Goal: Task Accomplishment & Management: Manage account settings

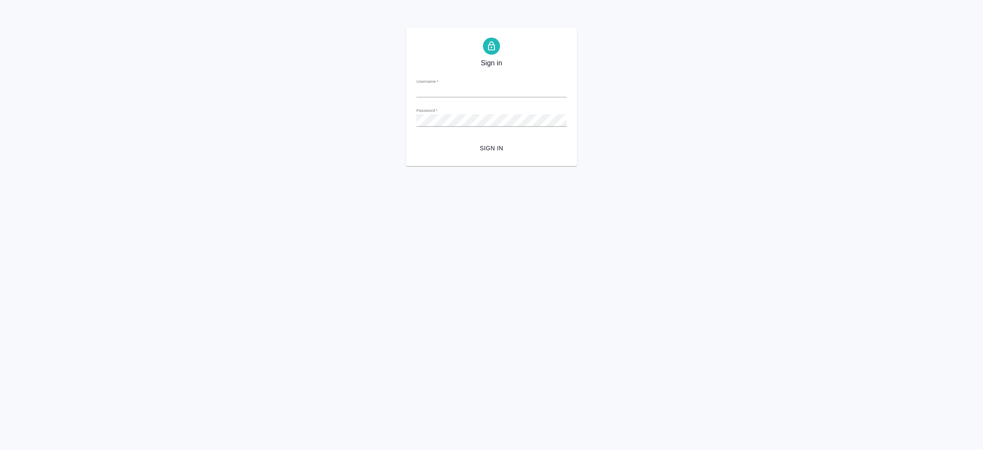
type input "[EMAIL_ADDRESS][DOMAIN_NAME]"
click at [492, 148] on span "Sign in" at bounding box center [491, 148] width 137 height 11
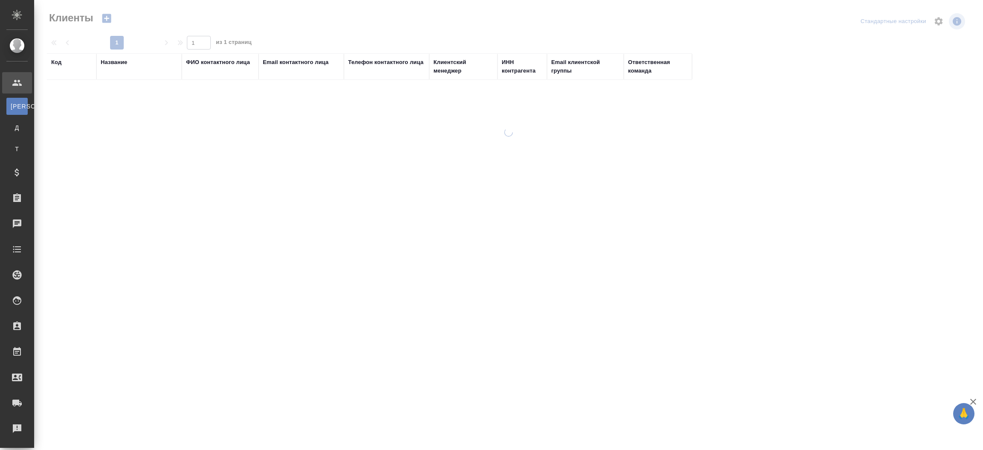
select select "RU"
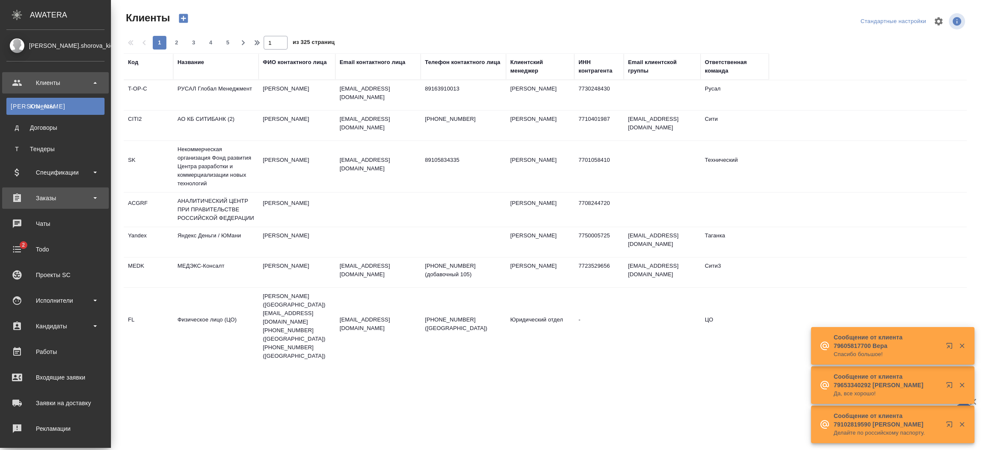
click at [47, 198] on div "Заказы" at bounding box center [55, 198] width 98 height 13
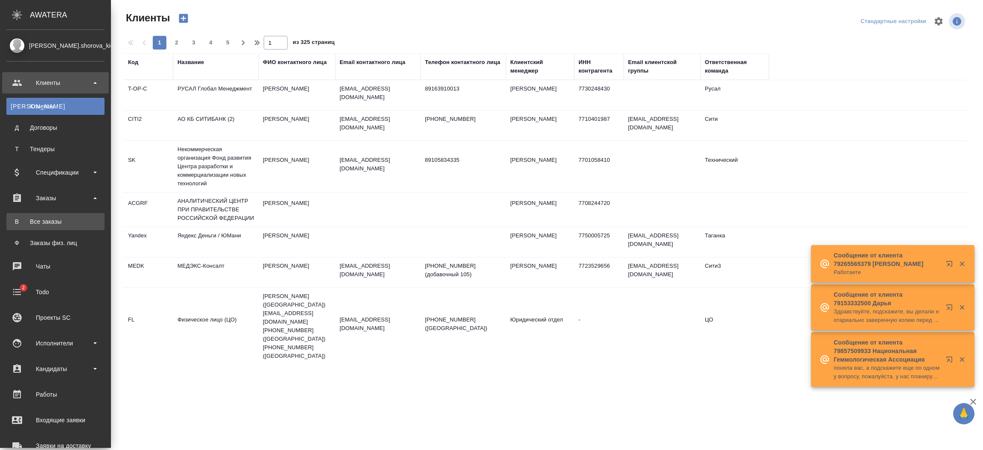
click at [57, 219] on div "Все заказы" at bounding box center [56, 221] width 90 height 9
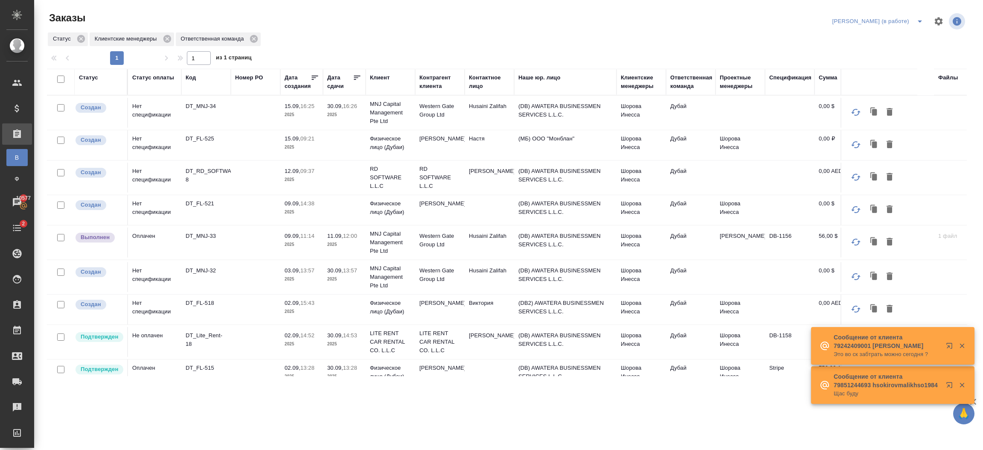
click at [303, 114] on p "2025" at bounding box center [302, 114] width 34 height 9
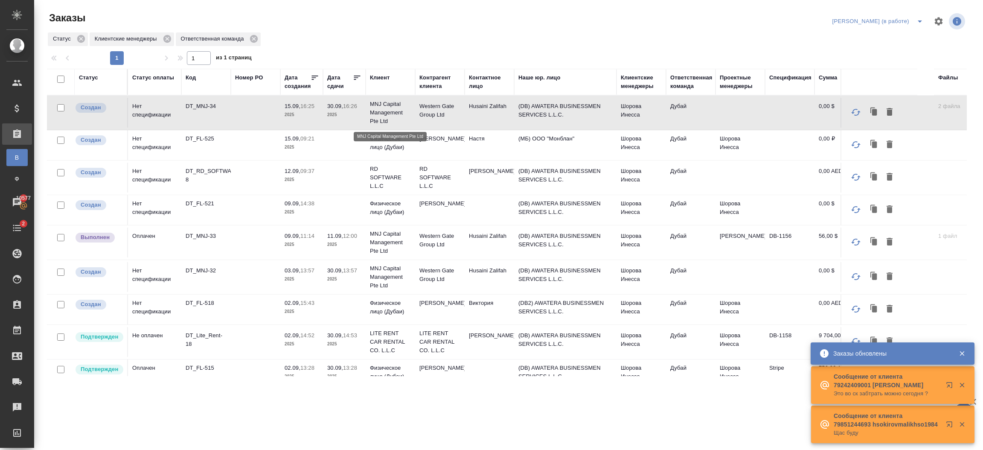
click at [387, 119] on p "MNJ Capital Management Pte Ltd" at bounding box center [390, 113] width 41 height 26
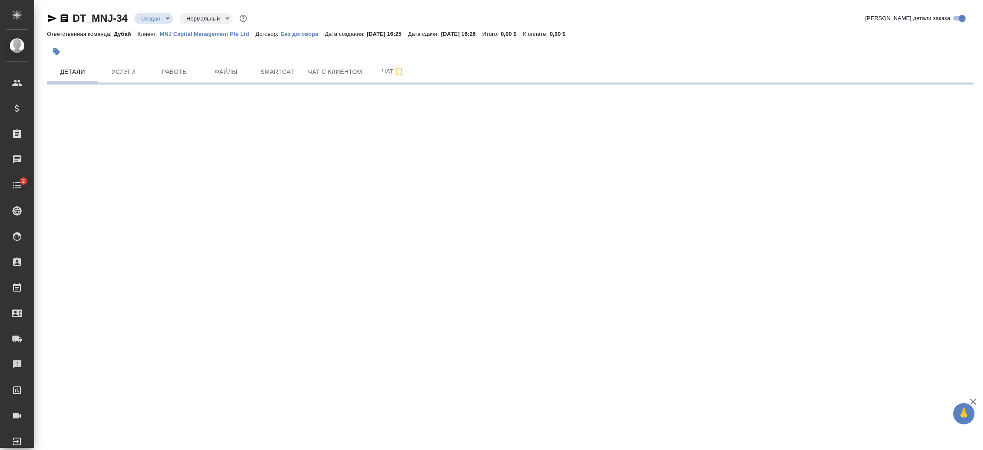
select select "RU"
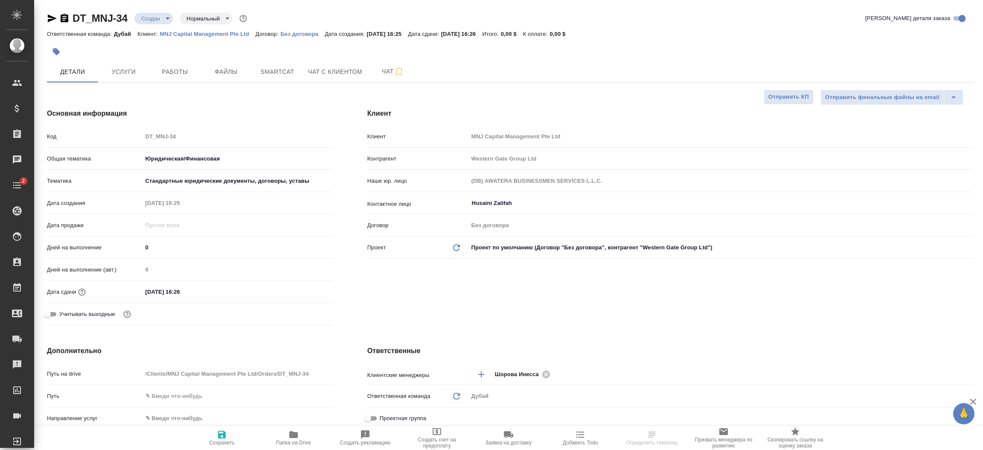
type textarea "x"
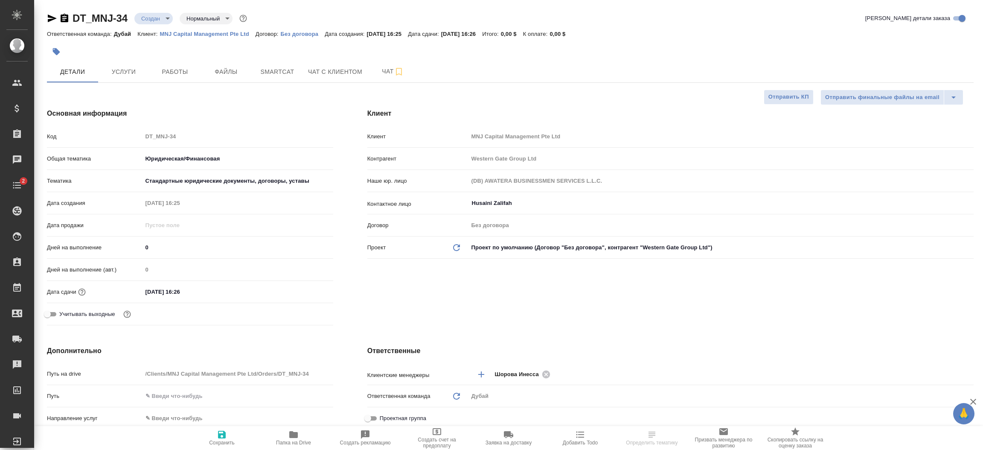
type textarea "x"
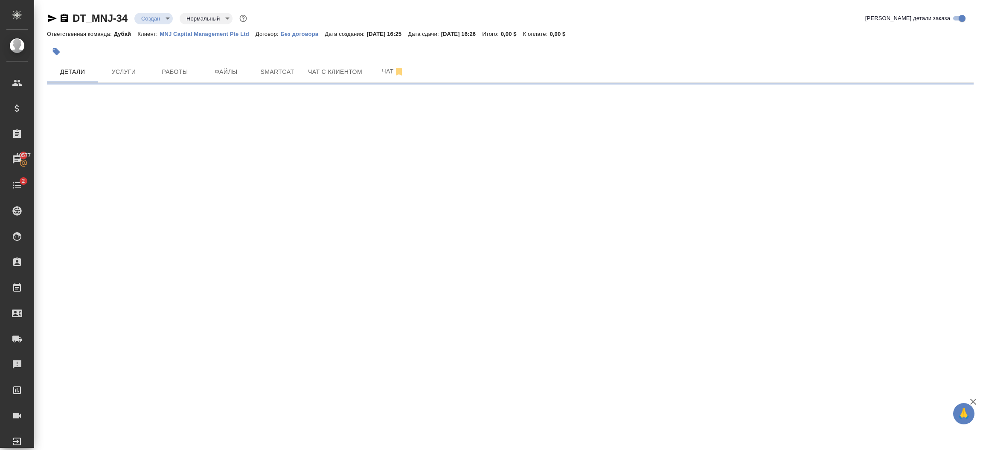
select select "RU"
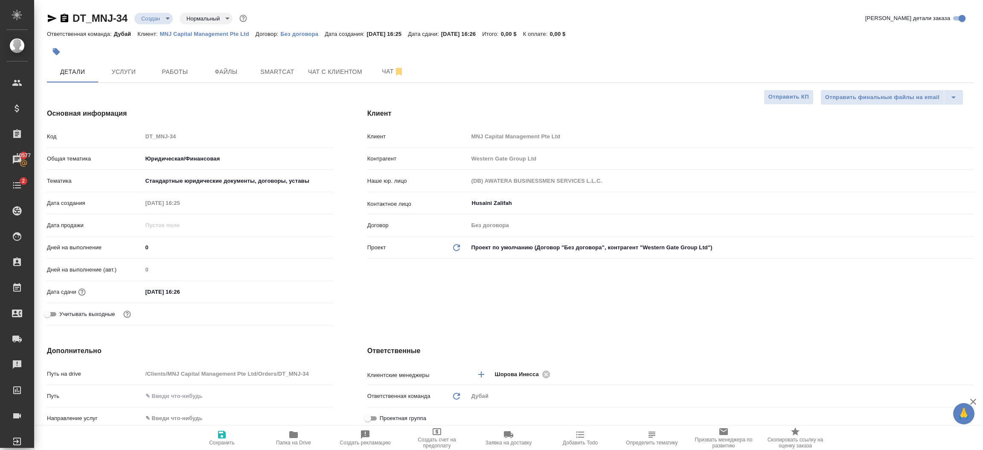
type textarea "x"
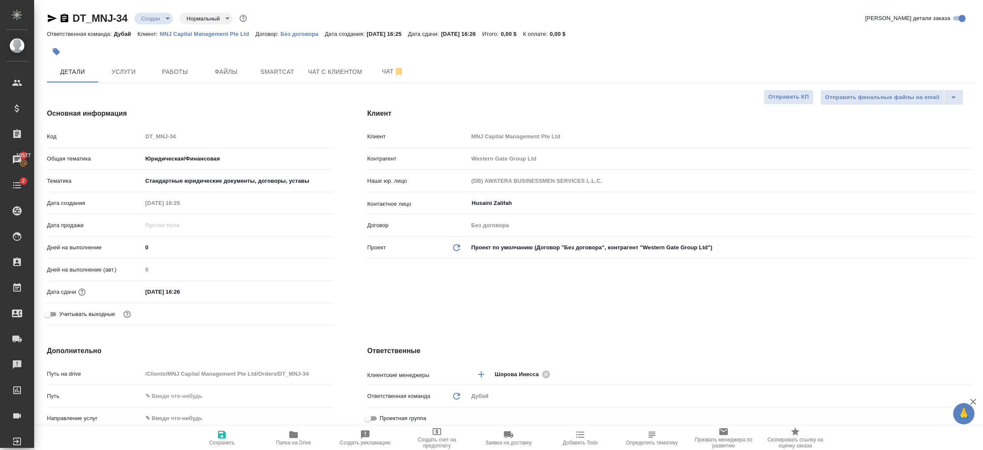
type textarea "x"
click at [127, 74] on span "Услуги" at bounding box center [123, 72] width 41 height 11
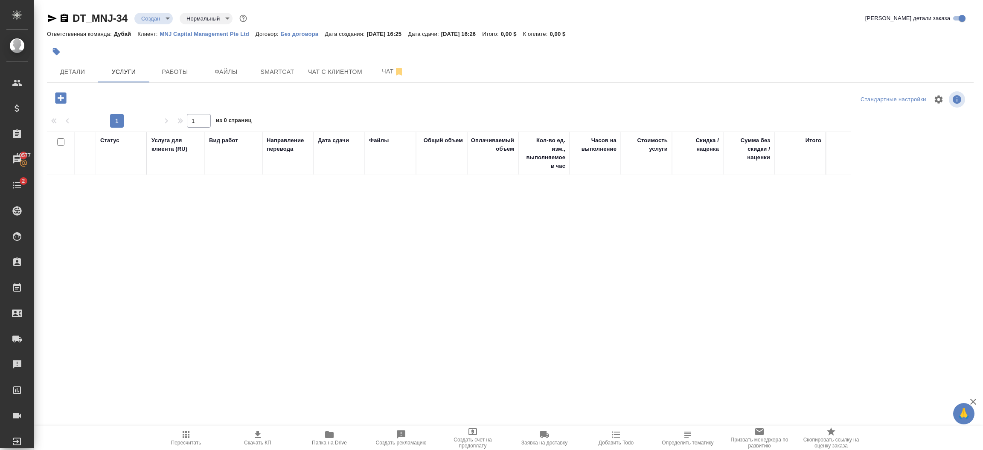
click at [63, 101] on icon "button" at bounding box center [60, 97] width 11 height 11
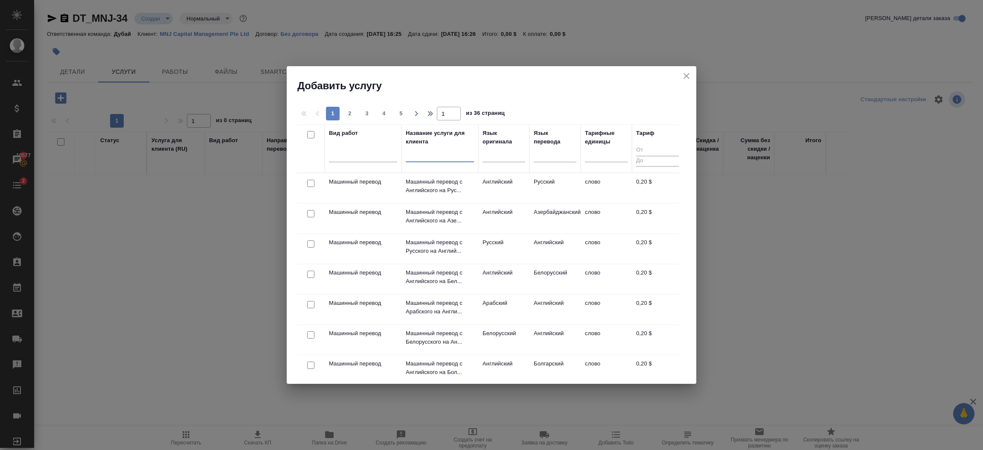
click at [421, 157] on input "text" at bounding box center [440, 156] width 68 height 11
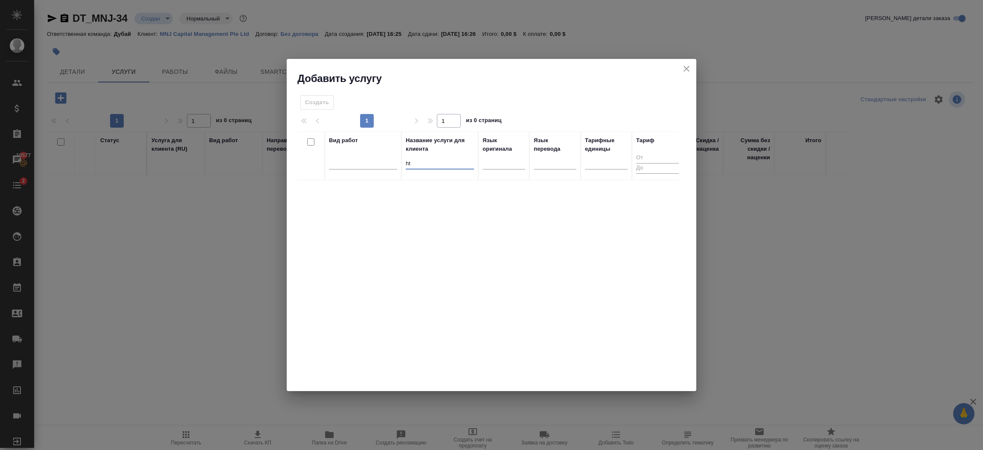
type input "h"
type input "редактирование"
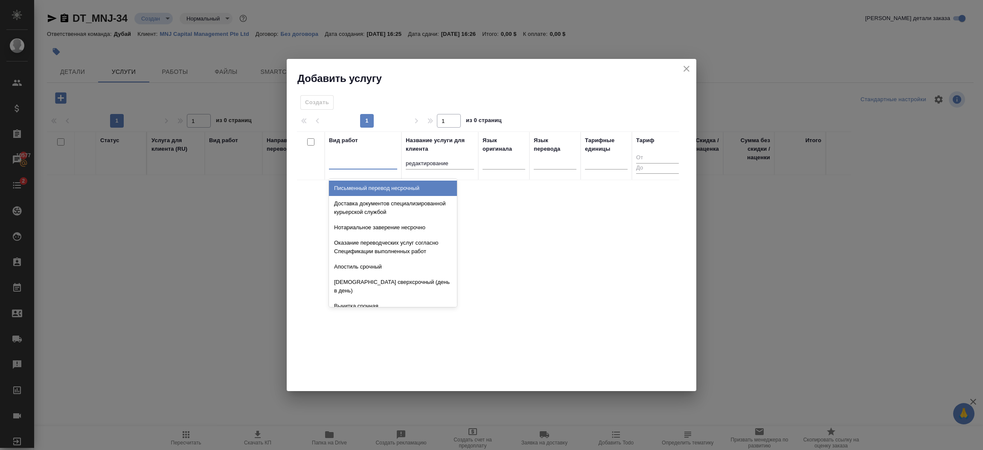
click at [391, 164] on div at bounding box center [363, 161] width 68 height 12
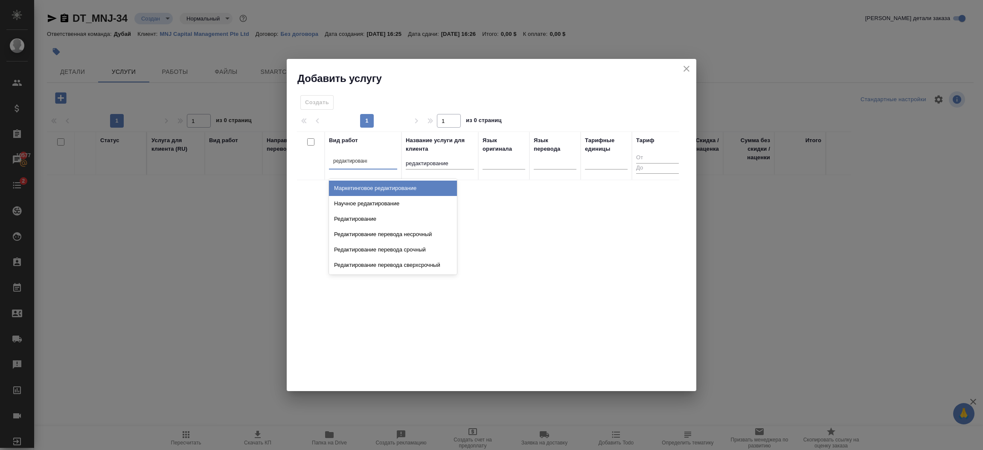
type input "редактирование"
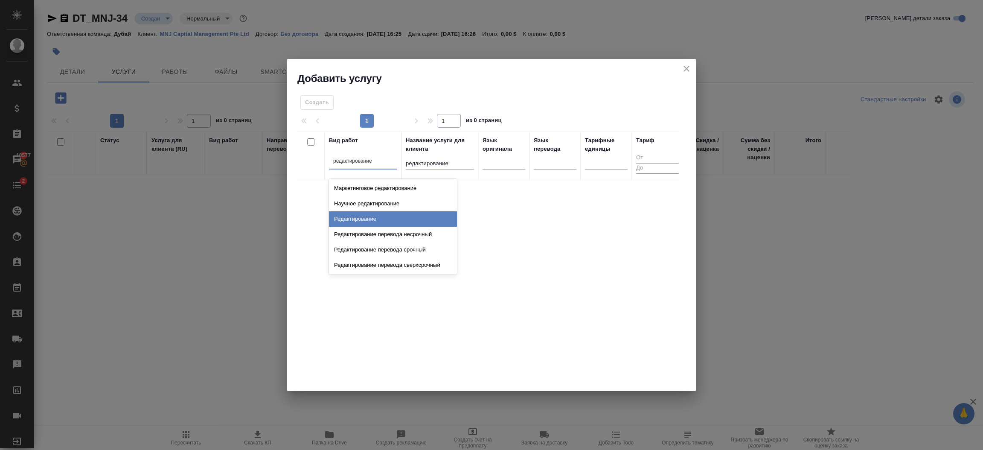
drag, startPoint x: 421, startPoint y: 231, endPoint x: 363, endPoint y: 217, distance: 60.6
click at [363, 217] on div "Маркетинговое редактирование Научное редактирование Редактирование Редактирован…" at bounding box center [393, 227] width 128 height 96
click at [363, 217] on div "Редактирование" at bounding box center [393, 218] width 128 height 15
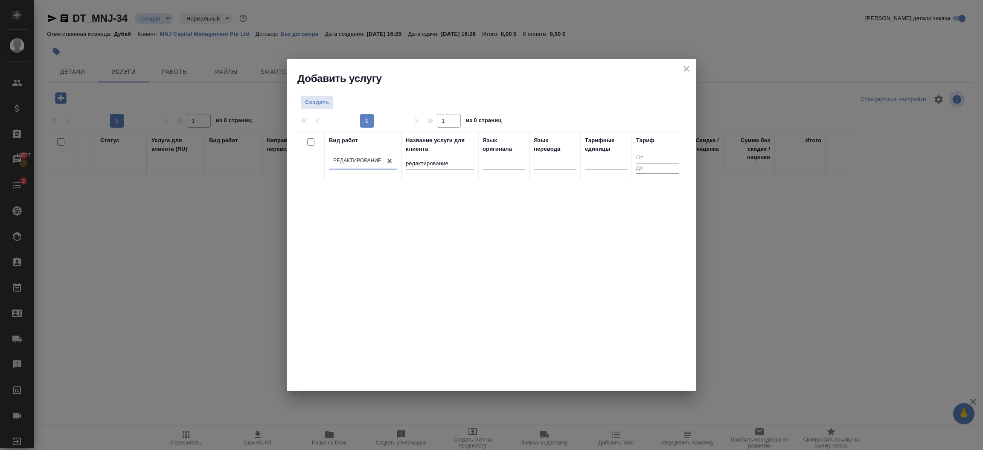
click at [446, 164] on input "редактирование" at bounding box center [440, 164] width 68 height 11
click at [511, 163] on div at bounding box center [503, 161] width 43 height 12
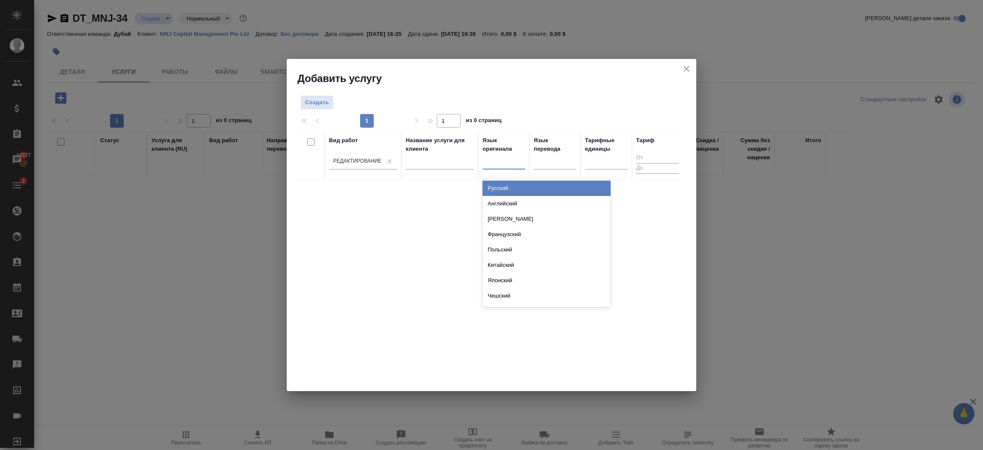
click at [507, 184] on div "Русский" at bounding box center [546, 187] width 128 height 15
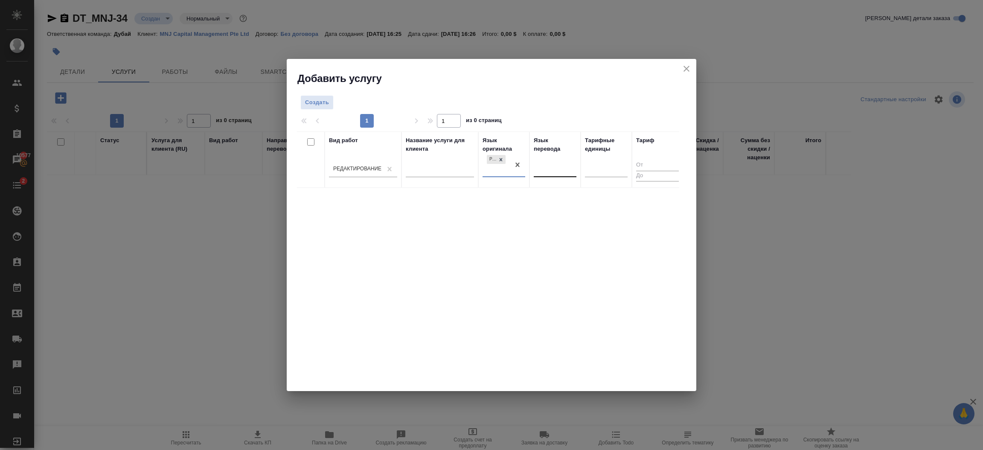
click at [549, 165] on div at bounding box center [555, 169] width 43 height 12
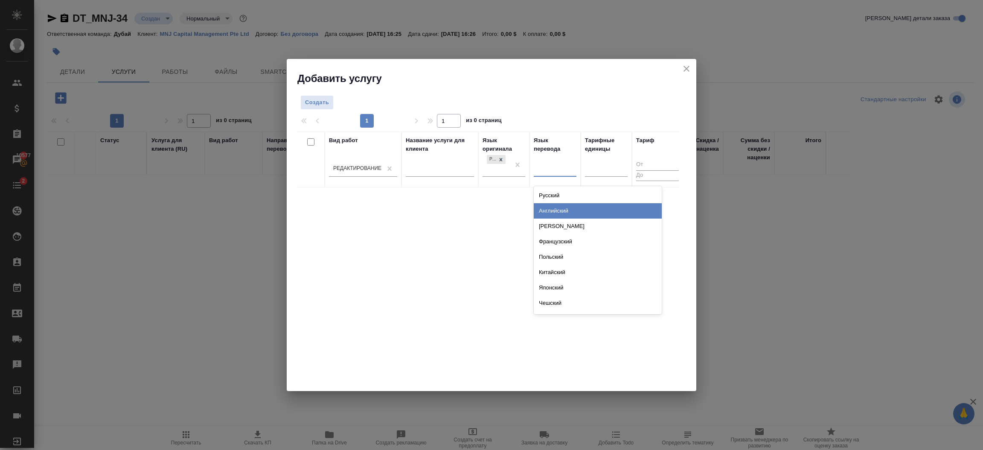
click at [555, 211] on div "Английский" at bounding box center [598, 210] width 128 height 15
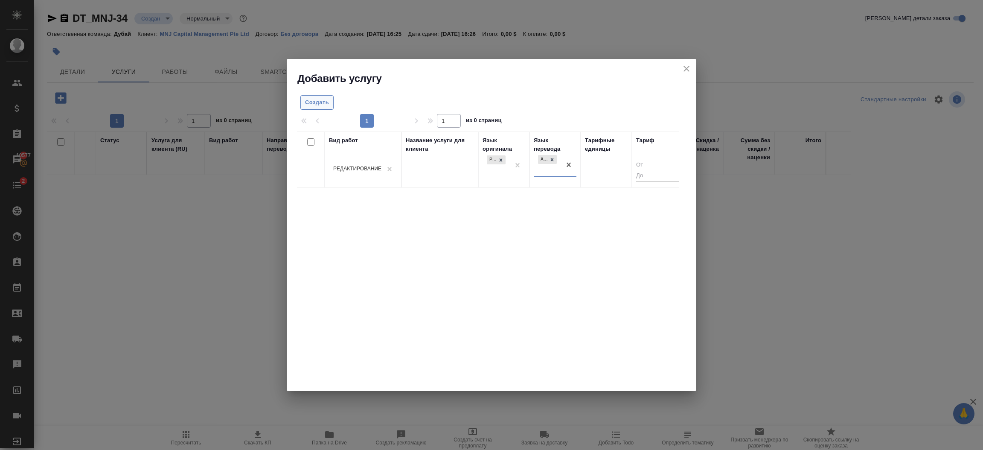
click at [320, 104] on span "Создать" at bounding box center [317, 103] width 24 height 10
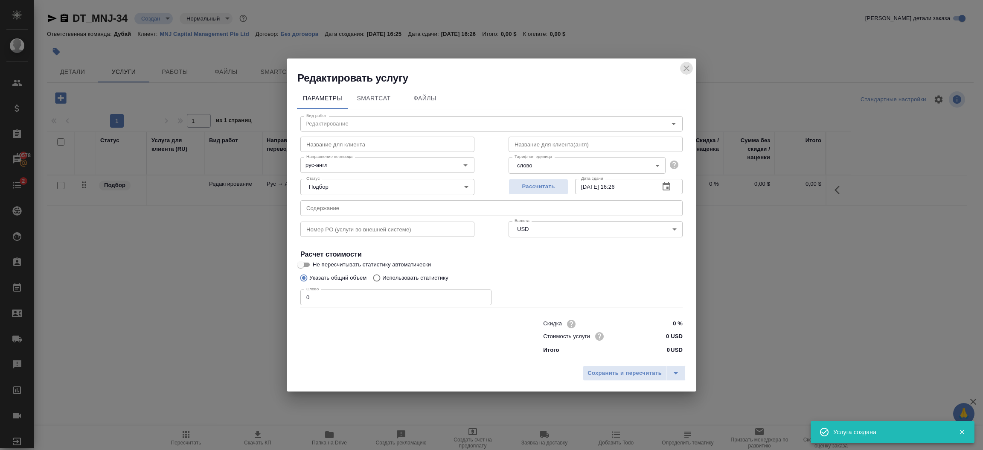
click at [689, 69] on icon "close" at bounding box center [686, 68] width 10 height 10
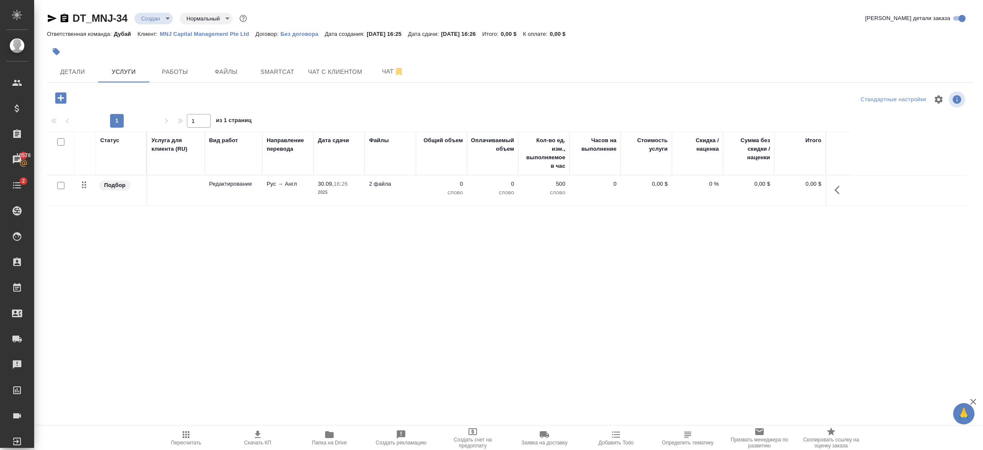
click at [61, 193] on td at bounding box center [61, 190] width 28 height 30
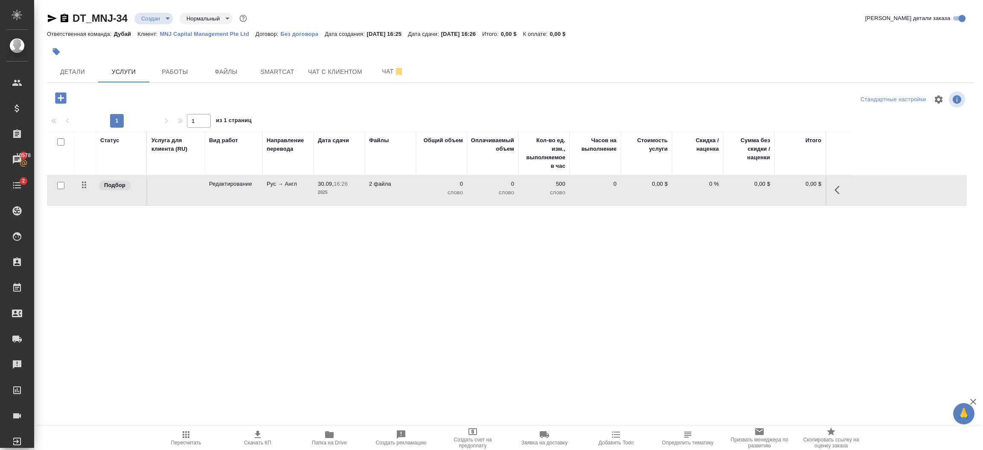
click at [58, 188] on input "checkbox" at bounding box center [60, 185] width 7 height 7
checkbox input "true"
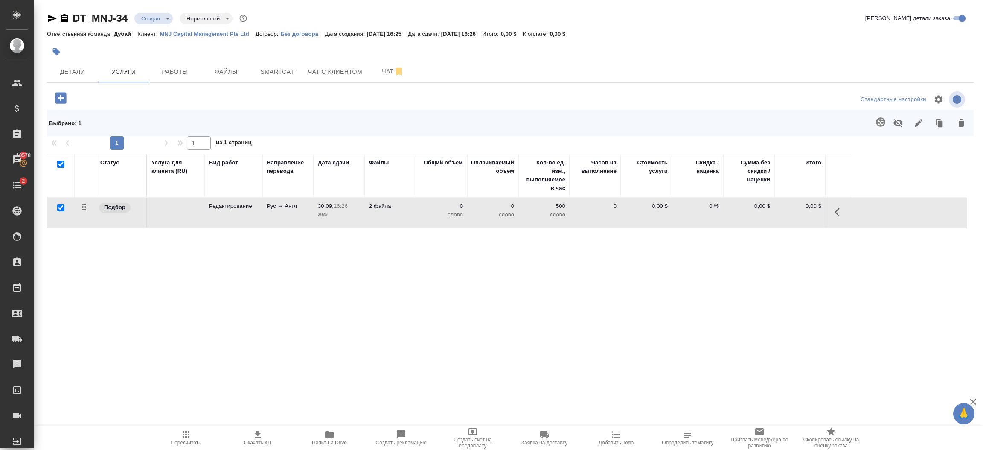
click at [959, 121] on icon "button" at bounding box center [961, 123] width 6 height 8
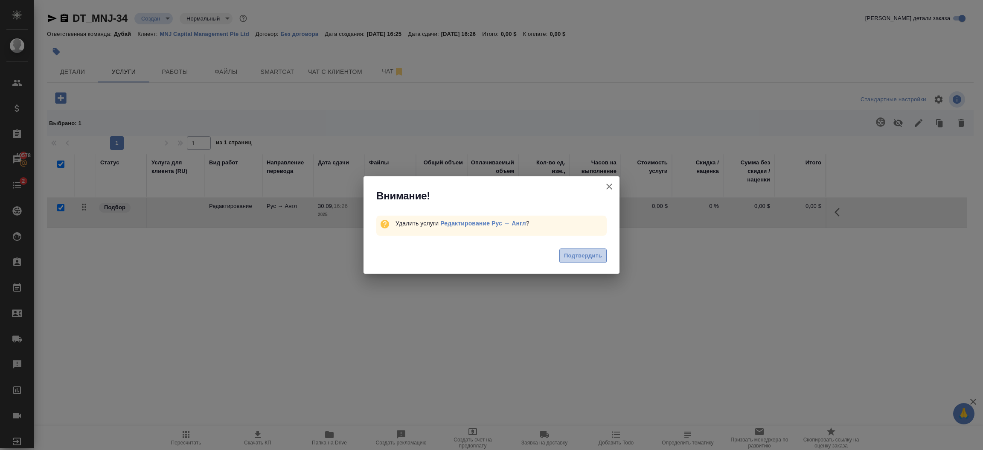
click at [589, 250] on button "Подтвердить" at bounding box center [582, 255] width 47 height 15
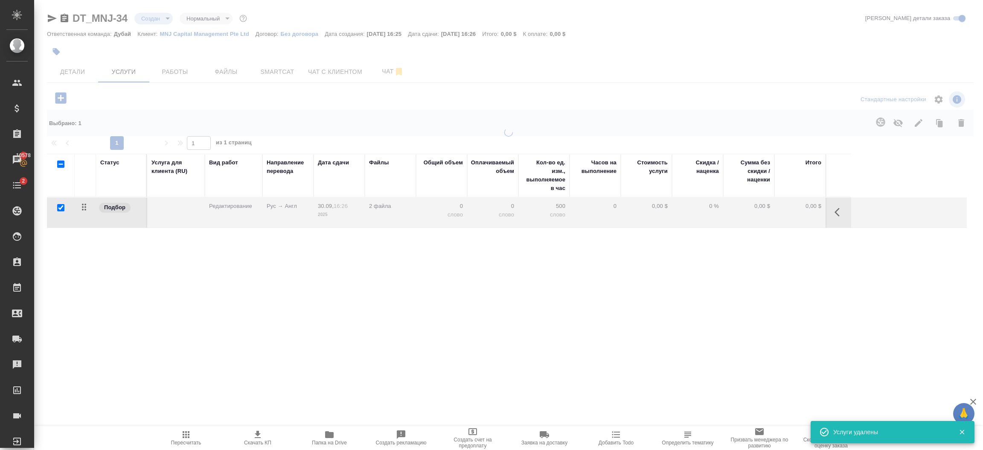
checkbox input "false"
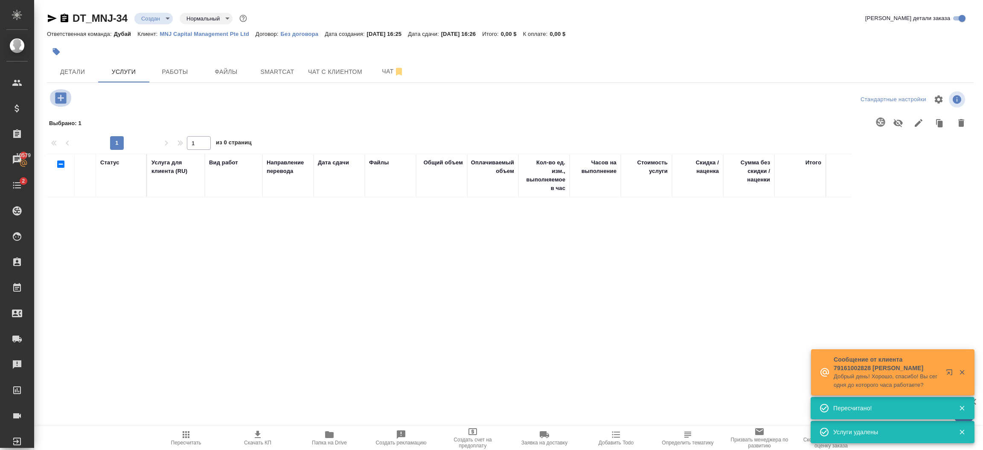
click at [61, 102] on icon "button" at bounding box center [60, 97] width 11 height 11
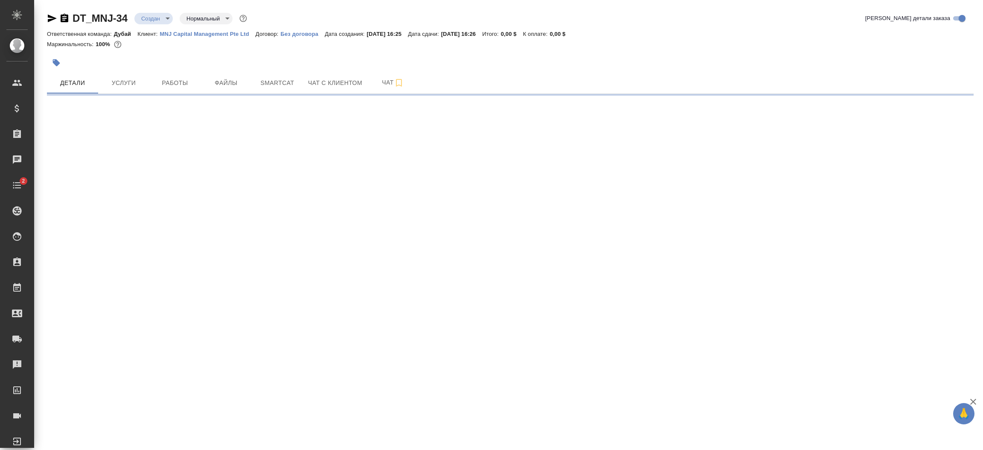
select select "RU"
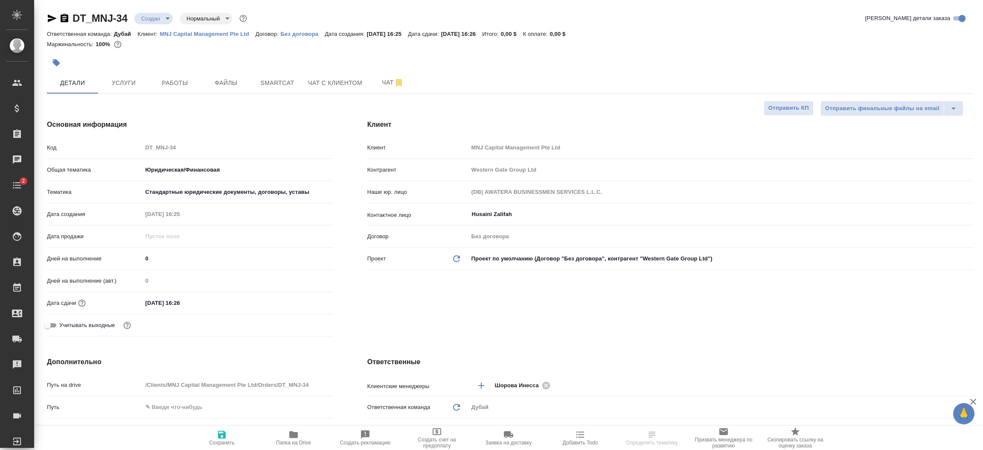
type textarea "x"
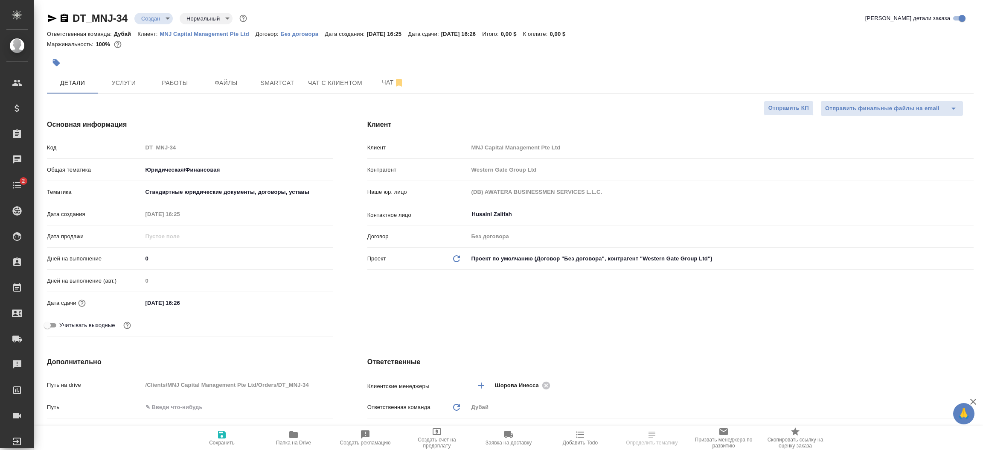
type textarea "x"
click at [227, 32] on p "MNJ Capital Management Pte Ltd" at bounding box center [208, 34] width 96 height 6
type textarea "x"
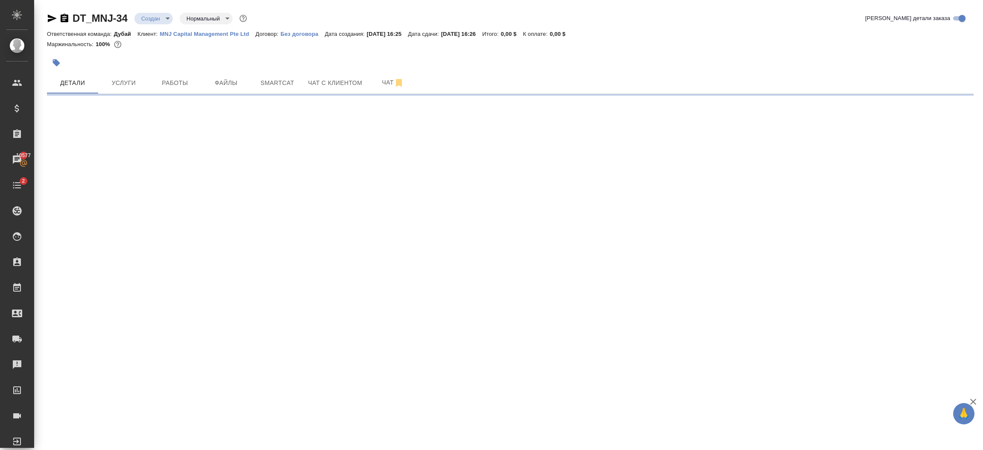
select select "RU"
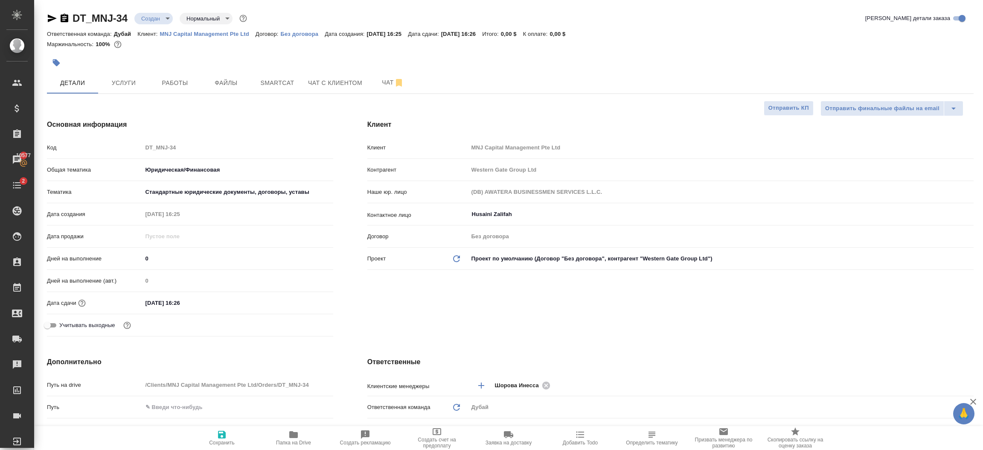
type textarea "x"
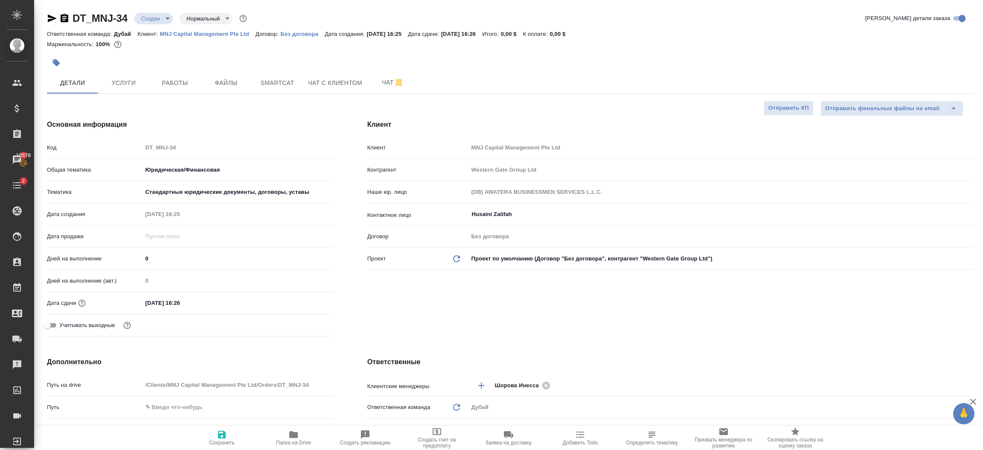
type textarea "x"
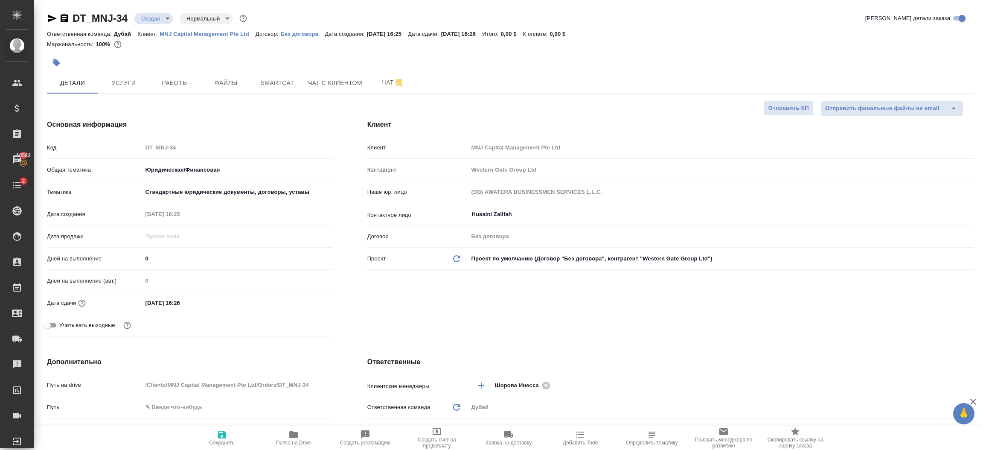
type textarea "x"
click at [369, 302] on div "Клиент Клиент MNJ Capital Management Pte Ltd Контрагент Western Gate Group Ltd …" at bounding box center [670, 229] width 640 height 254
click at [122, 84] on span "Услуги" at bounding box center [123, 83] width 41 height 11
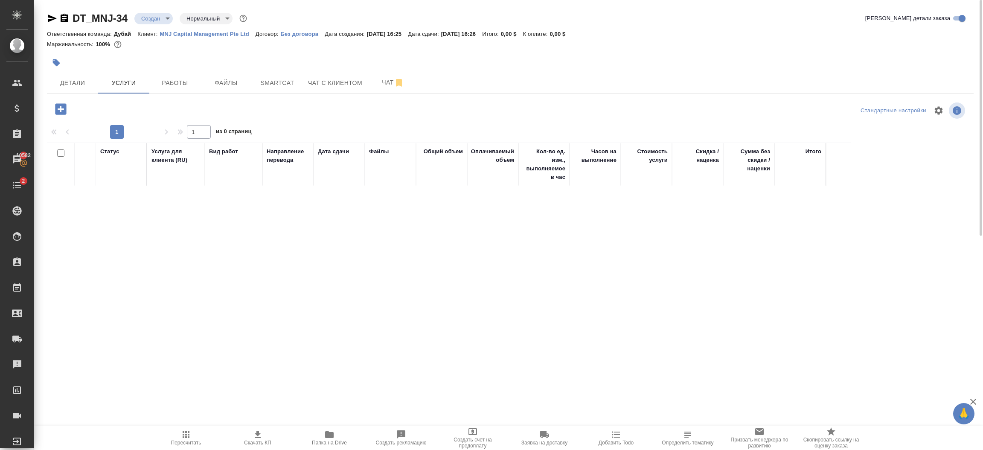
click at [63, 109] on icon "button" at bounding box center [60, 109] width 15 height 15
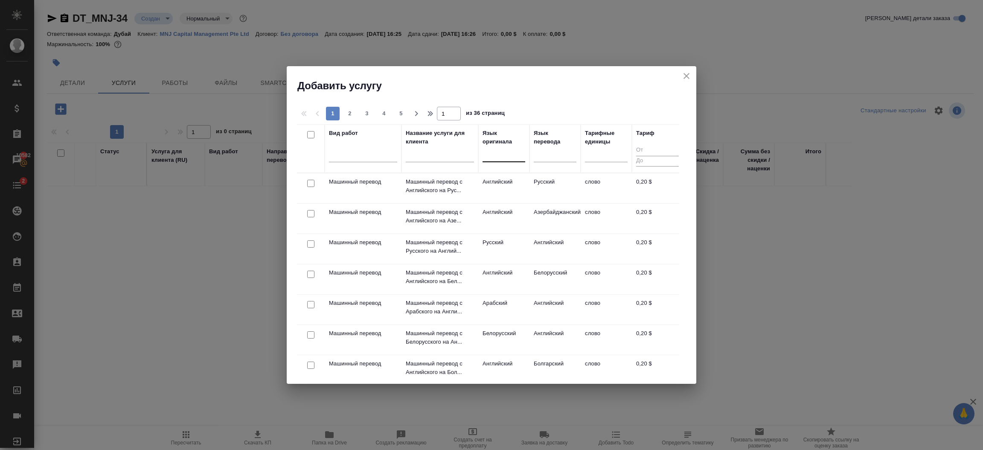
click at [511, 154] on div at bounding box center [503, 153] width 43 height 12
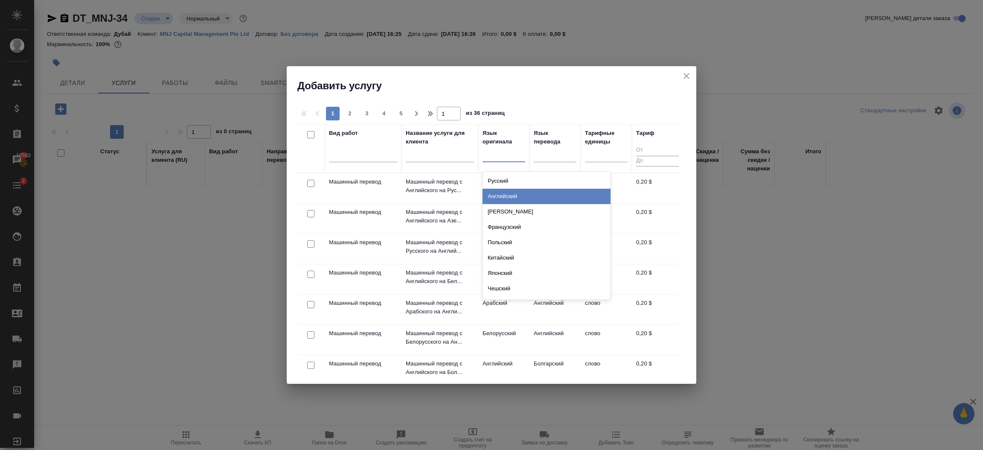
click at [513, 192] on div "Английский" at bounding box center [546, 196] width 128 height 15
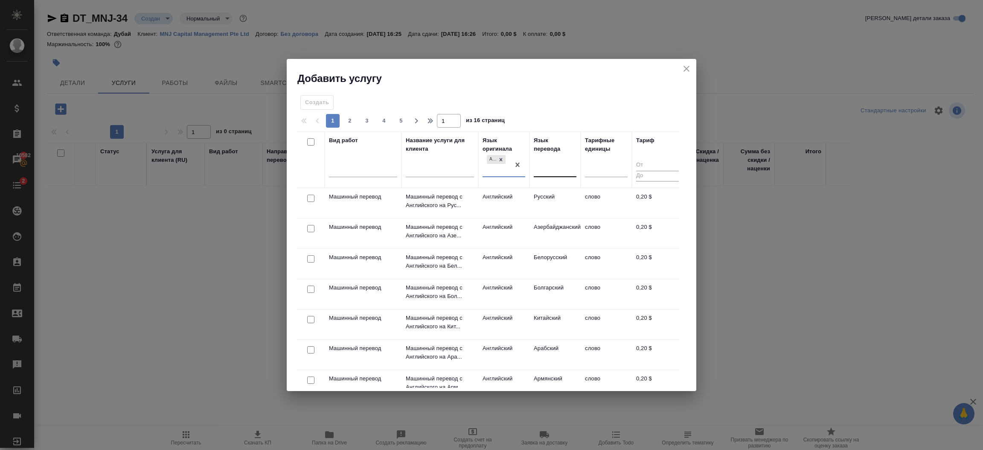
click at [549, 168] on div at bounding box center [555, 169] width 43 height 12
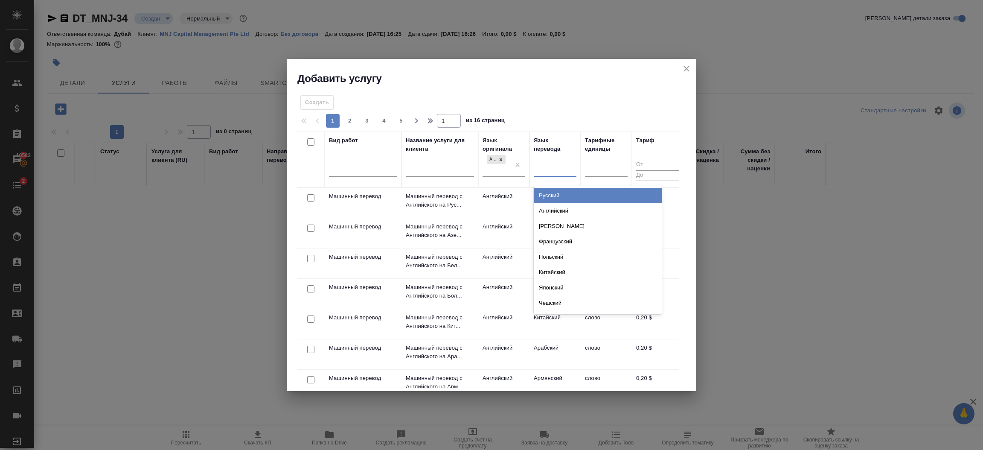
click at [551, 194] on div "Русский" at bounding box center [598, 195] width 128 height 15
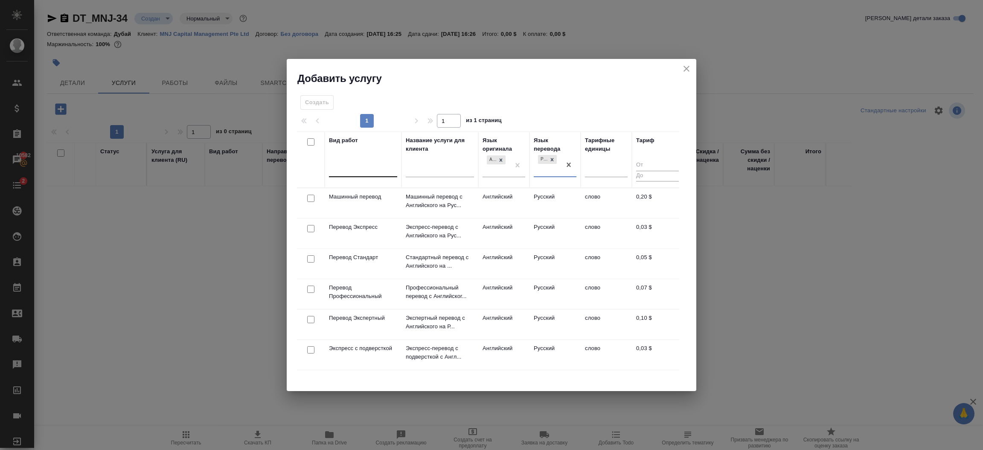
click at [369, 166] on div at bounding box center [363, 169] width 68 height 12
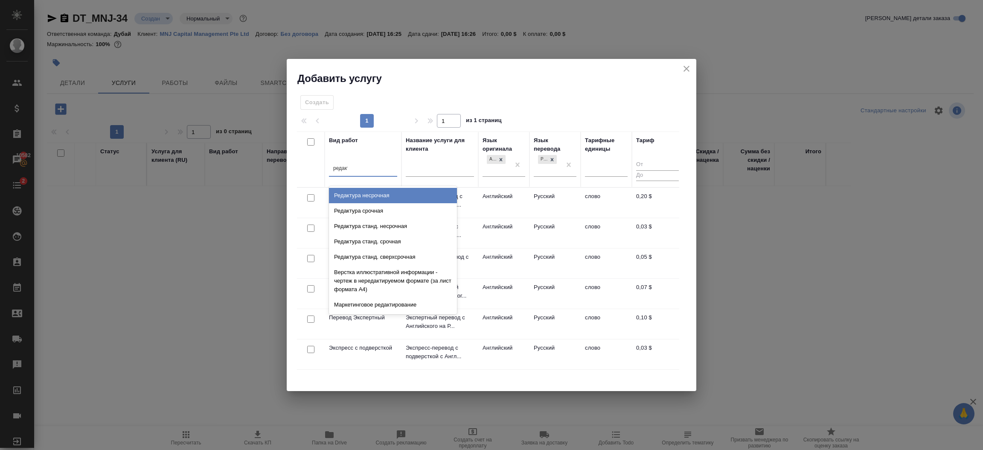
type input "редакти"
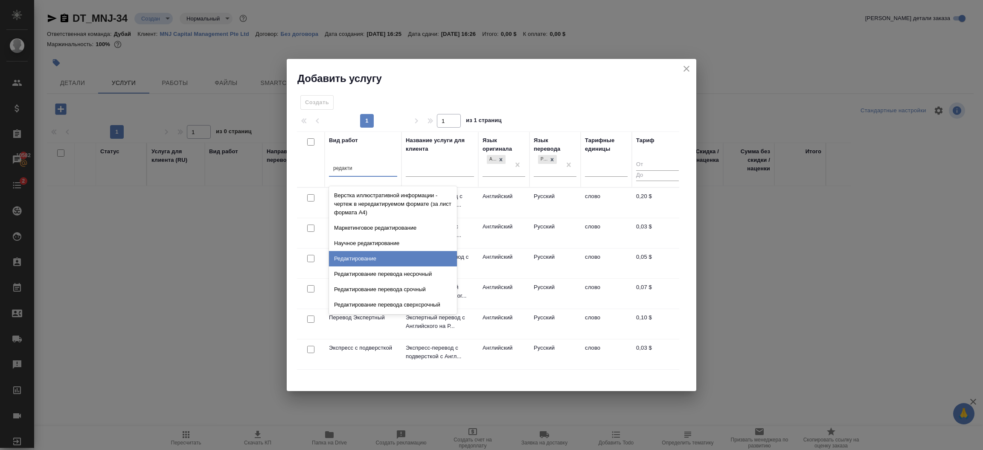
click at [371, 262] on div "Редактирование" at bounding box center [393, 258] width 128 height 15
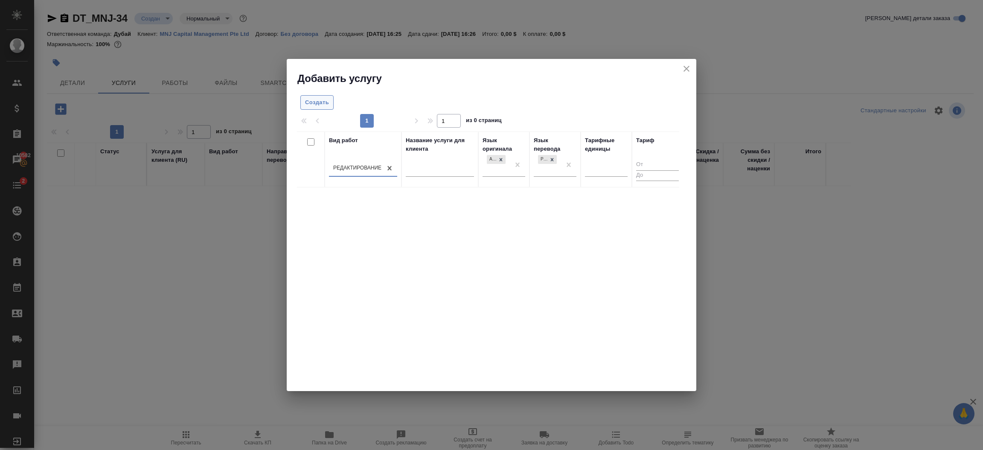
click at [321, 106] on span "Создать" at bounding box center [317, 103] width 24 height 10
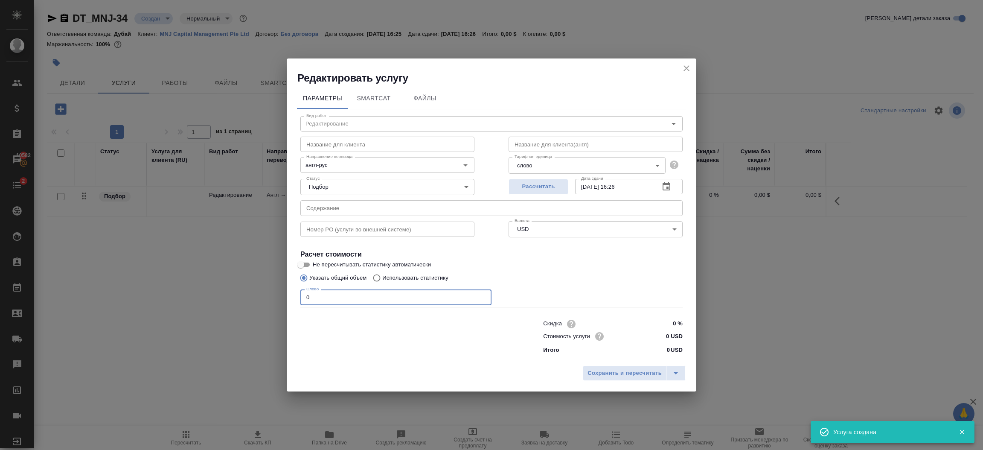
click at [345, 296] on input "0" at bounding box center [395, 296] width 191 height 15
type input "800"
click at [667, 334] on input "0 USD" at bounding box center [667, 336] width 32 height 12
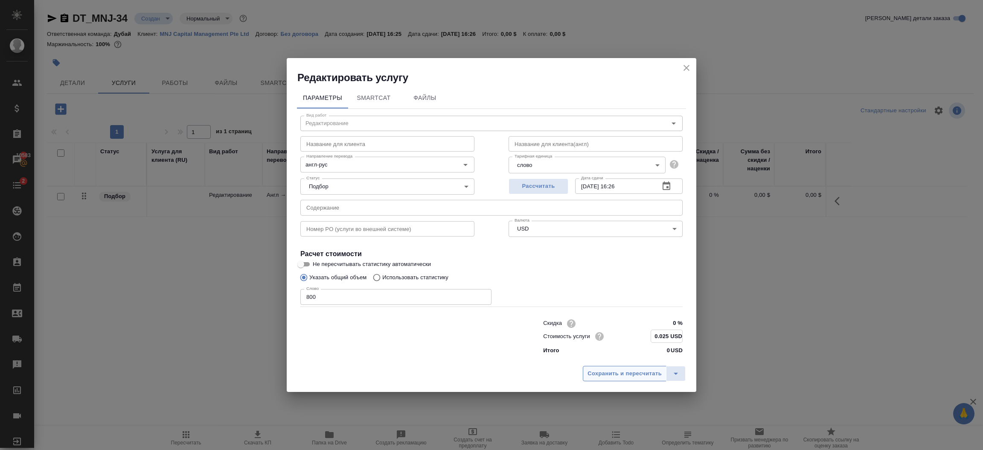
type input "0.025 USD"
click at [618, 369] on span "Сохранить и пересчитать" at bounding box center [624, 373] width 74 height 10
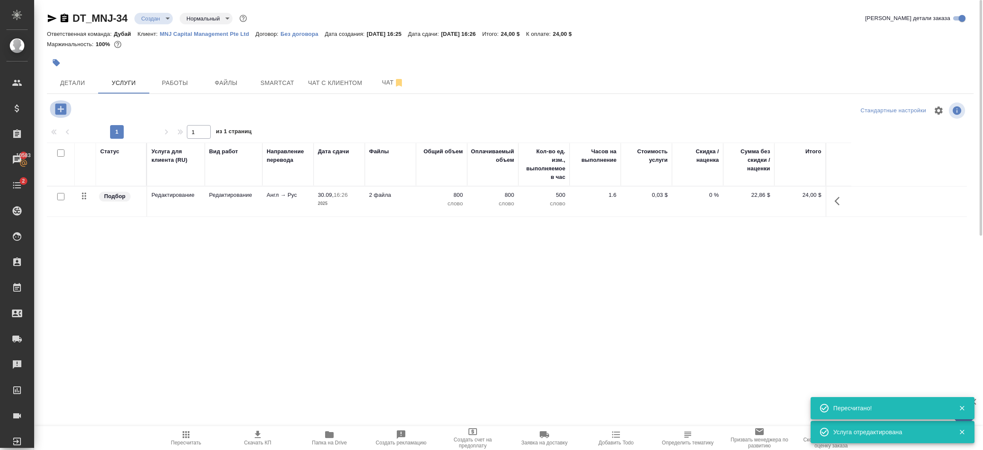
click at [58, 106] on icon "button" at bounding box center [60, 108] width 11 height 11
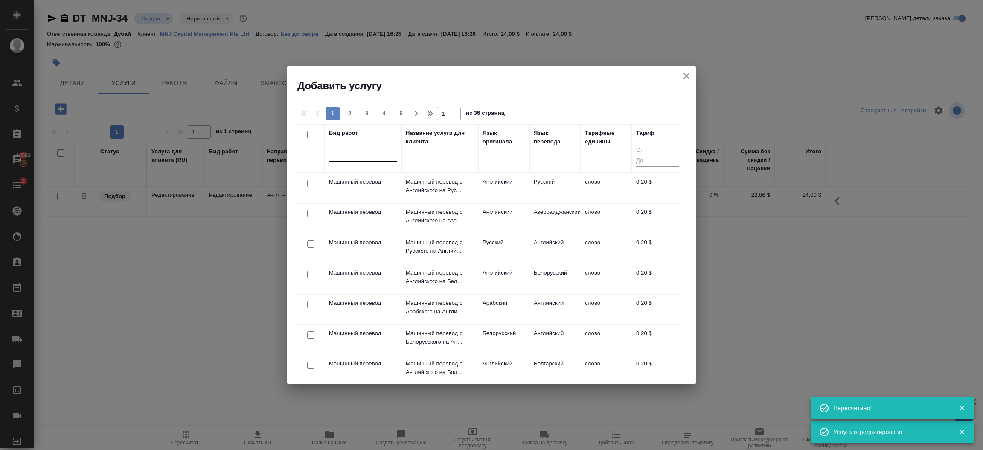
click at [357, 154] on div at bounding box center [363, 153] width 68 height 12
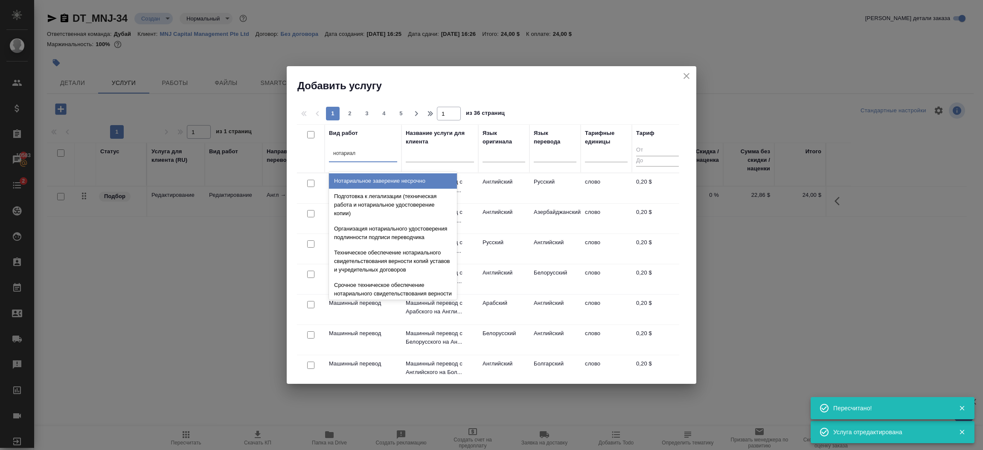
type input "нотариаль"
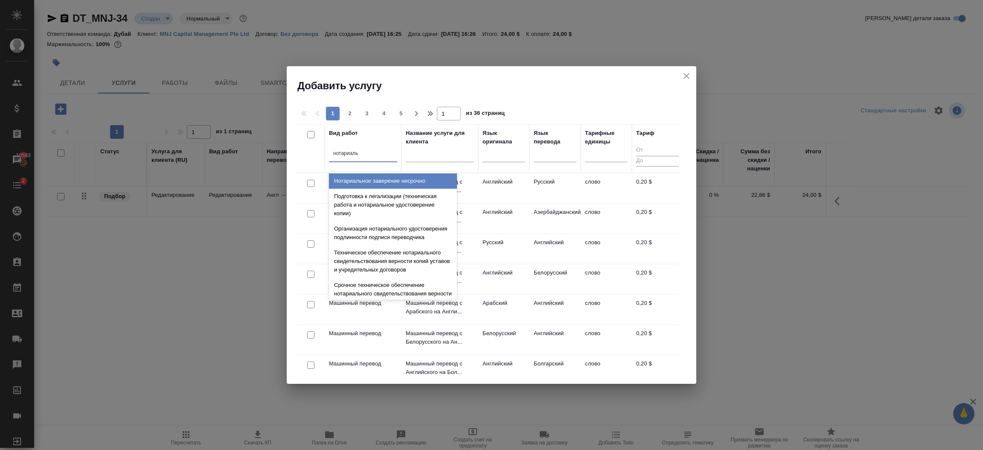
click at [365, 177] on div "Нотариальное заверение несрочно" at bounding box center [393, 180] width 128 height 15
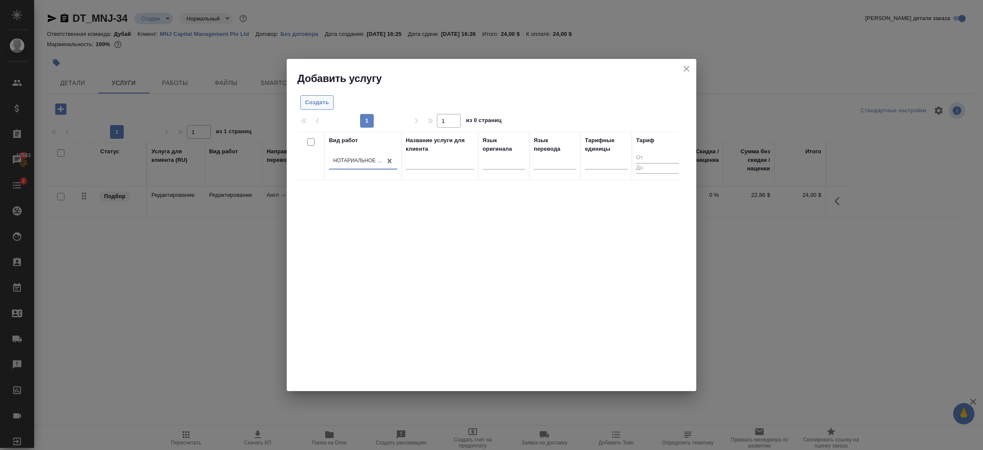
click at [324, 101] on span "Создать" at bounding box center [317, 103] width 24 height 10
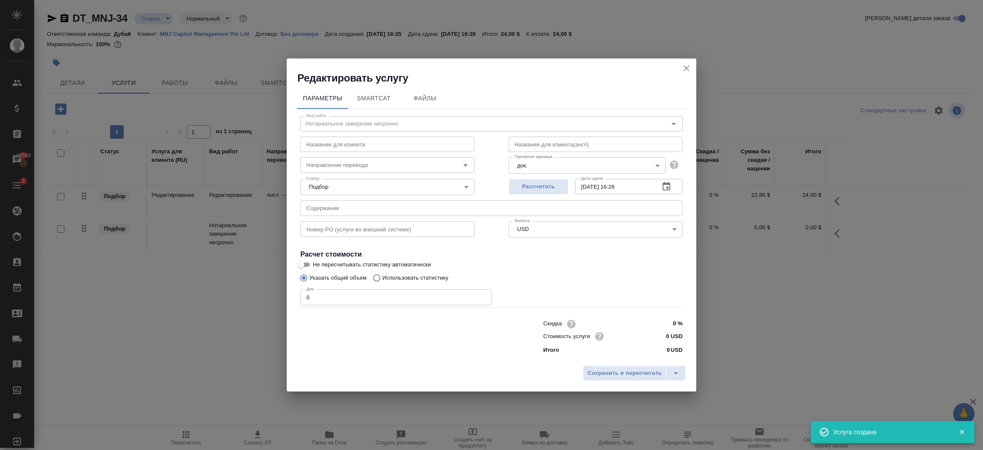
click at [353, 296] on input "0" at bounding box center [395, 296] width 191 height 15
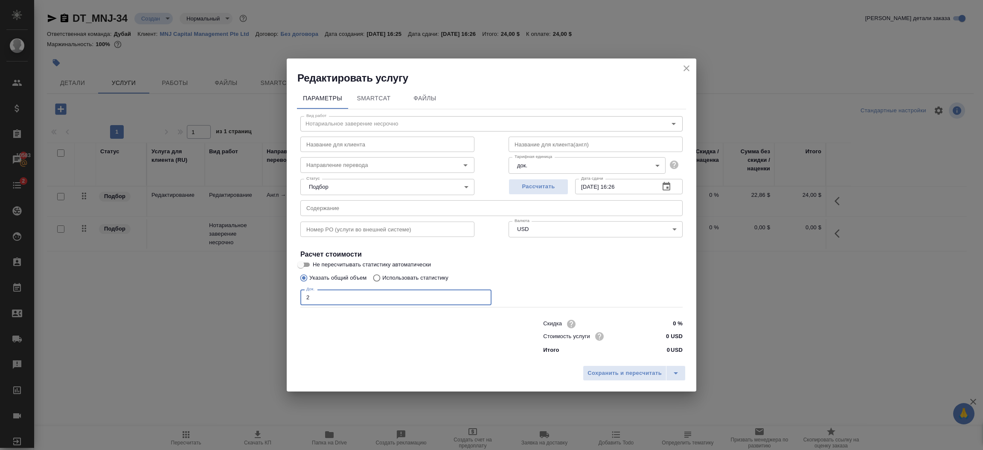
type input "2"
click at [665, 335] on input "0 USD" at bounding box center [667, 336] width 32 height 12
type input "20 USD"
click at [641, 372] on span "Сохранить и пересчитать" at bounding box center [624, 374] width 74 height 10
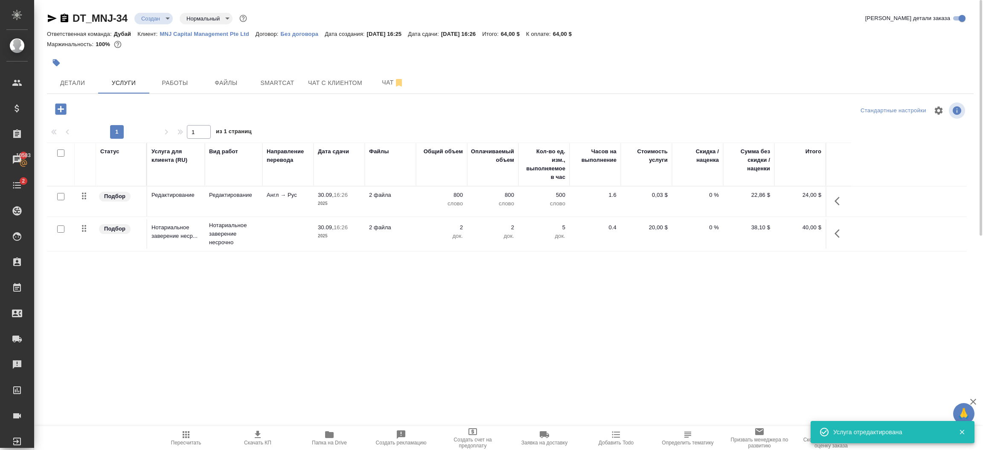
click at [64, 108] on icon "button" at bounding box center [60, 108] width 11 height 11
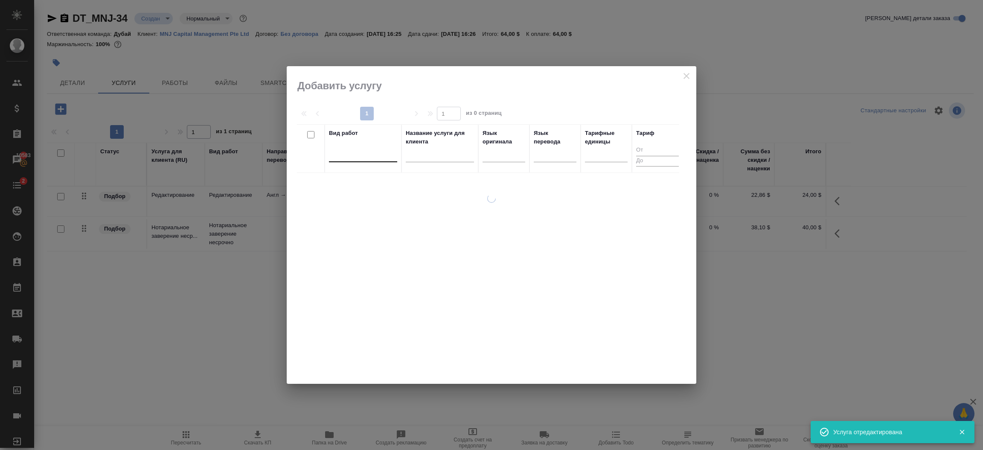
click at [349, 157] on div at bounding box center [363, 153] width 68 height 12
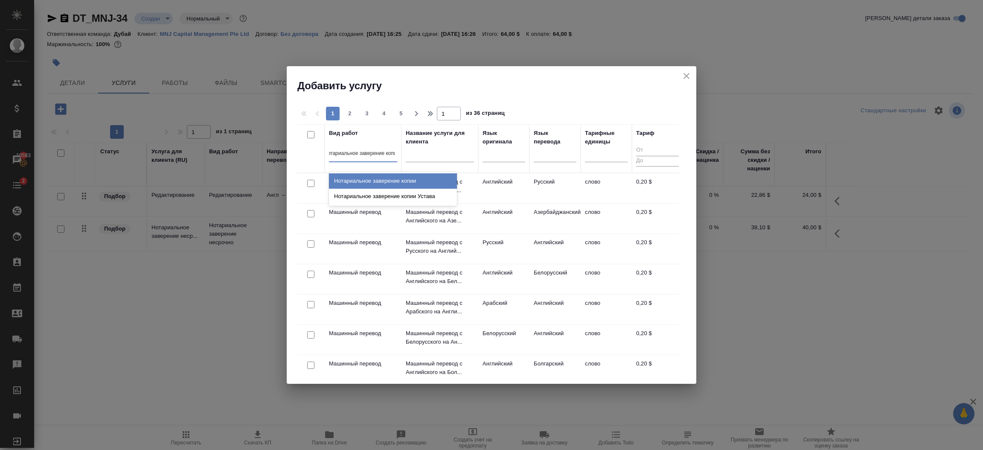
type input "нотариальное заверение копии"
click at [381, 174] on div "Нотариальное заверение копии" at bounding box center [393, 180] width 128 height 15
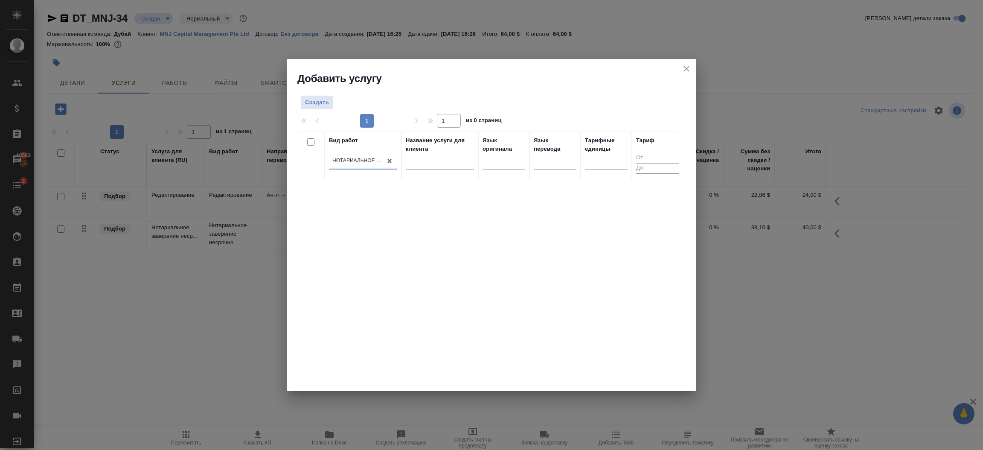
scroll to position [0, 1]
click at [324, 102] on span "Создать" at bounding box center [317, 103] width 24 height 10
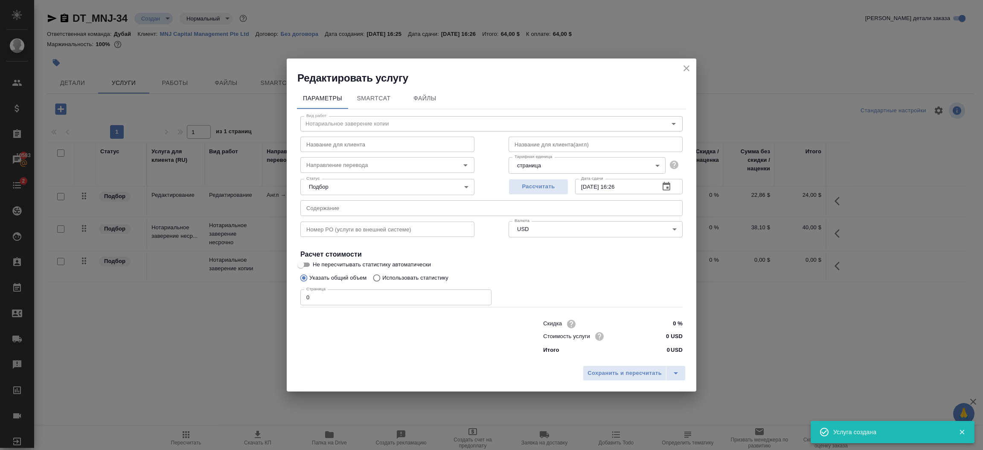
click at [403, 303] on input "0" at bounding box center [395, 296] width 191 height 15
type input "10"
click at [670, 336] on input "0 USD" at bounding box center [667, 336] width 32 height 12
type input "3 USD"
click at [645, 365] on div "Сохранить и пересчитать" at bounding box center [492, 376] width 410 height 30
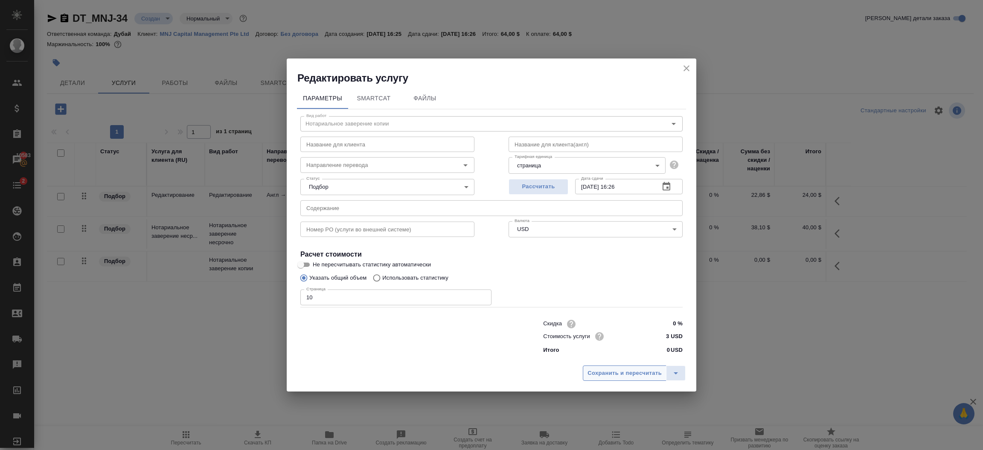
click at [644, 373] on span "Сохранить и пересчитать" at bounding box center [624, 373] width 74 height 10
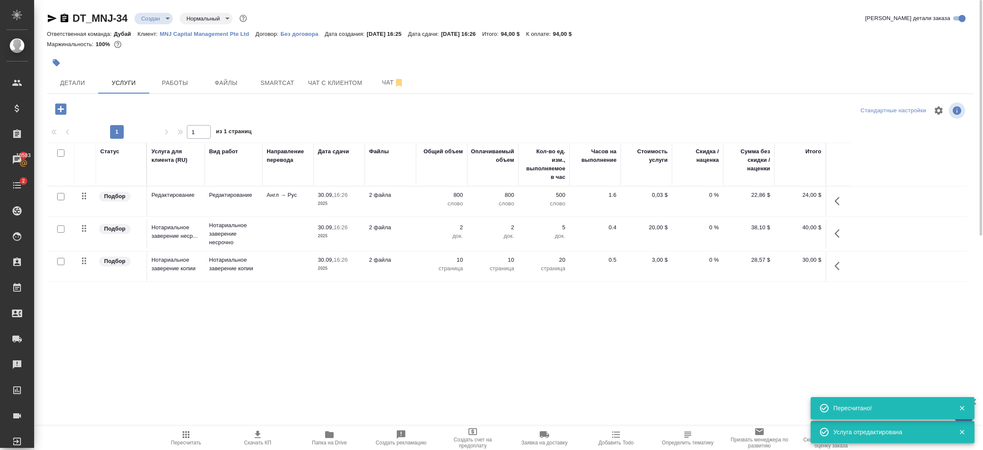
click at [186, 437] on icon "button" at bounding box center [186, 434] width 10 height 10
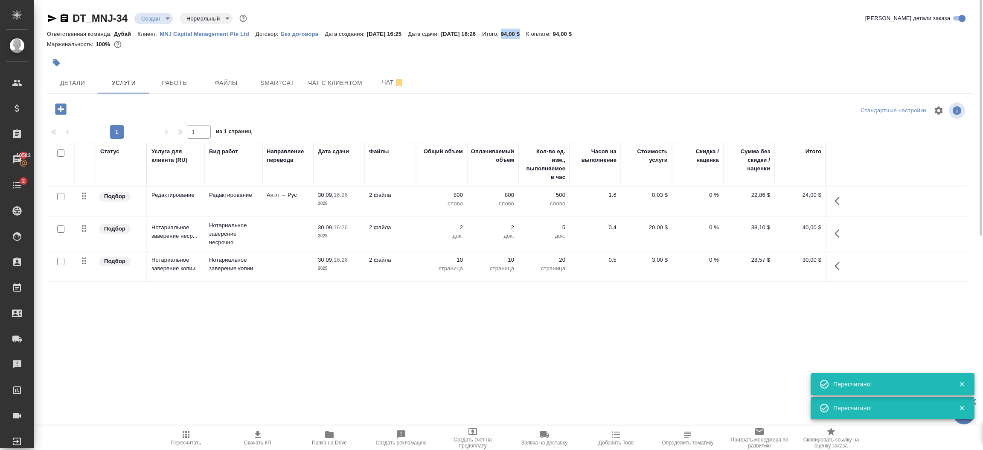
drag, startPoint x: 543, startPoint y: 37, endPoint x: 520, endPoint y: 32, distance: 23.5
click at [520, 32] on div "Ответственная команда: Дубай Клиент: MNJ Capital Management Pte Ltd Договор: Бе…" at bounding box center [510, 34] width 927 height 10
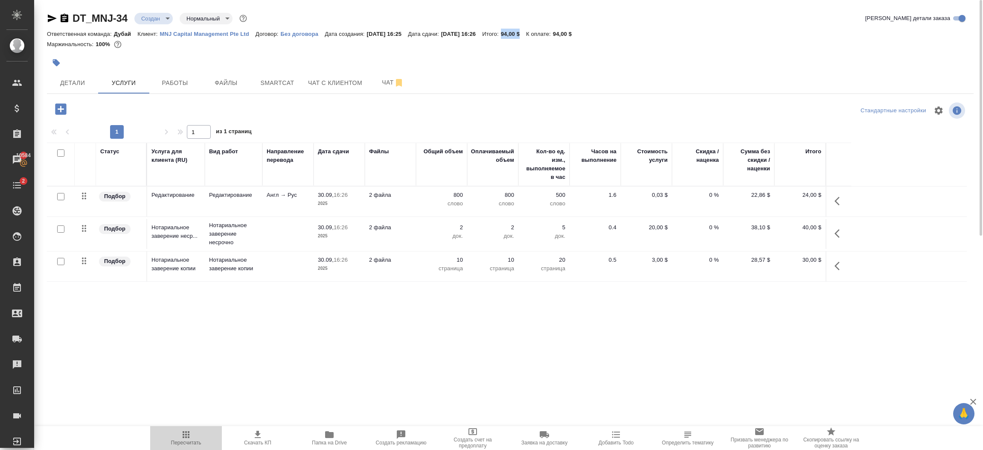
click at [186, 437] on icon "button" at bounding box center [186, 434] width 7 height 7
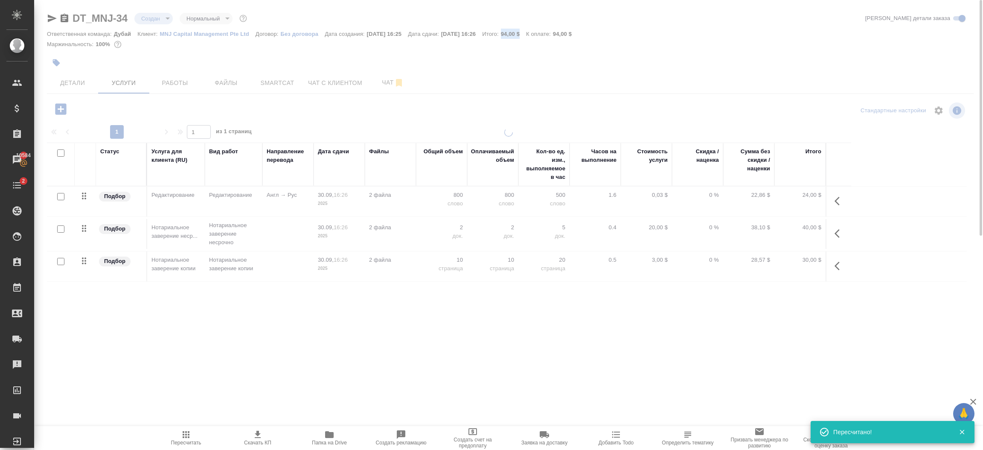
copy p "94,00 $"
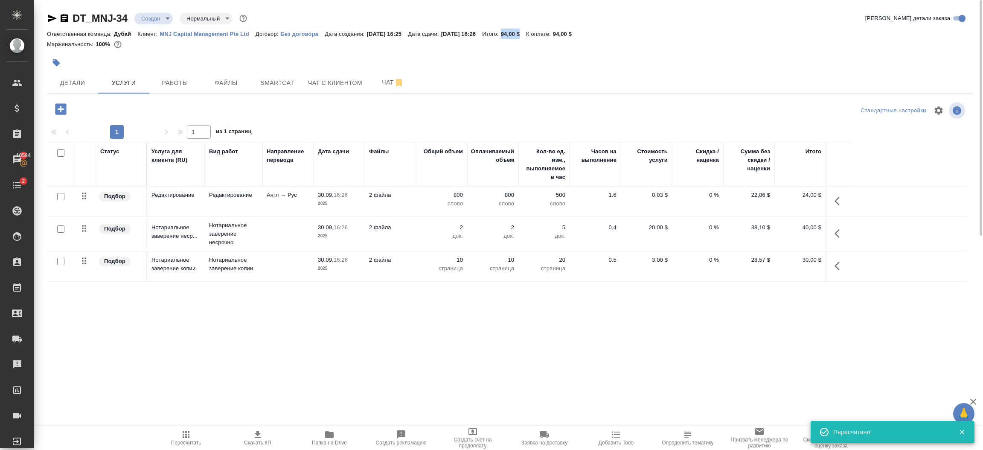
click at [49, 18] on icon "button" at bounding box center [52, 18] width 10 height 10
copy p "94,00 $"
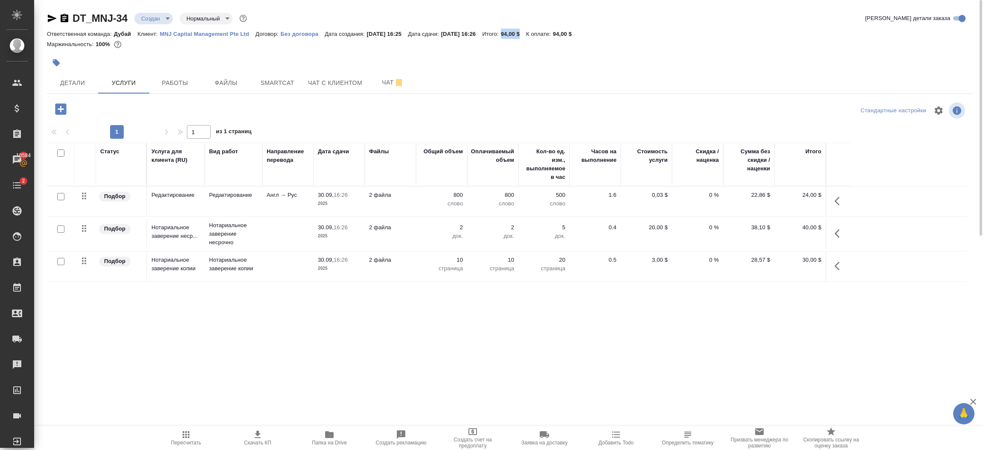
drag, startPoint x: 542, startPoint y: 34, endPoint x: 524, endPoint y: 32, distance: 18.5
click at [524, 32] on p "94,00 $" at bounding box center [513, 34] width 25 height 6
copy p "94,00 $"
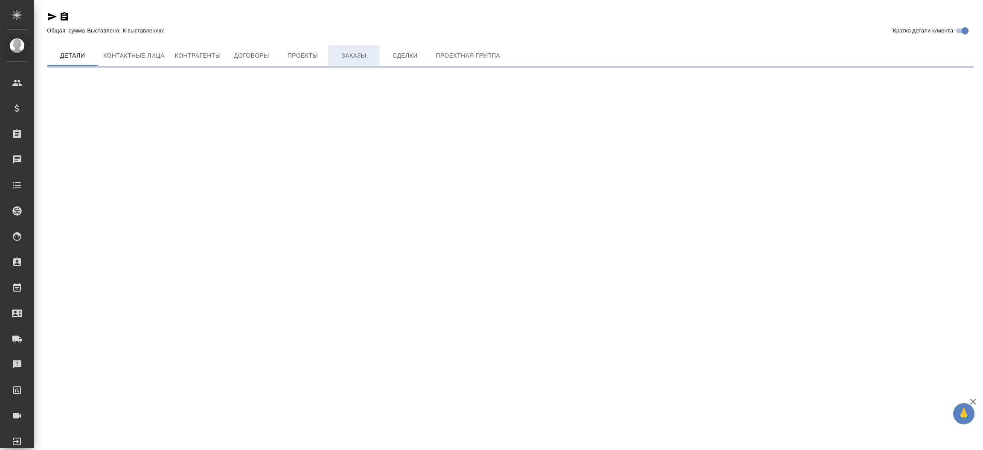
click at [357, 56] on span "Заказы" at bounding box center [353, 55] width 41 height 11
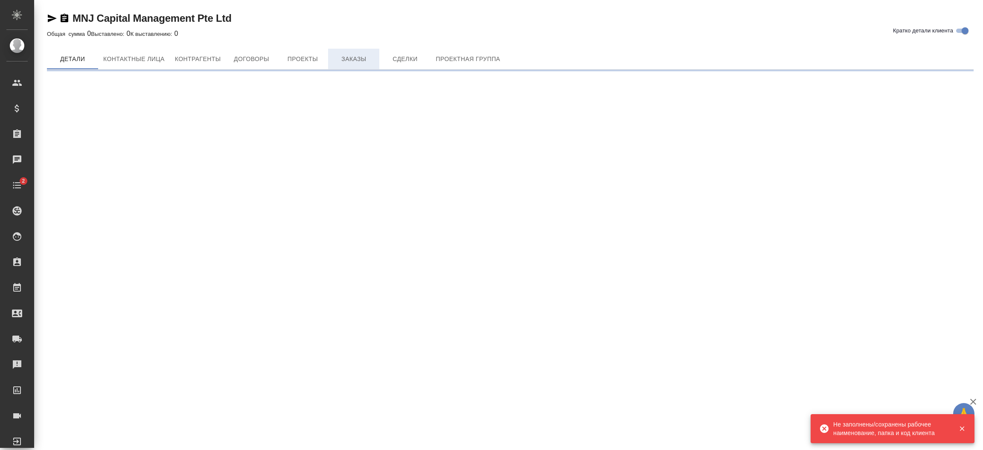
click at [357, 56] on span "Заказы" at bounding box center [353, 59] width 41 height 11
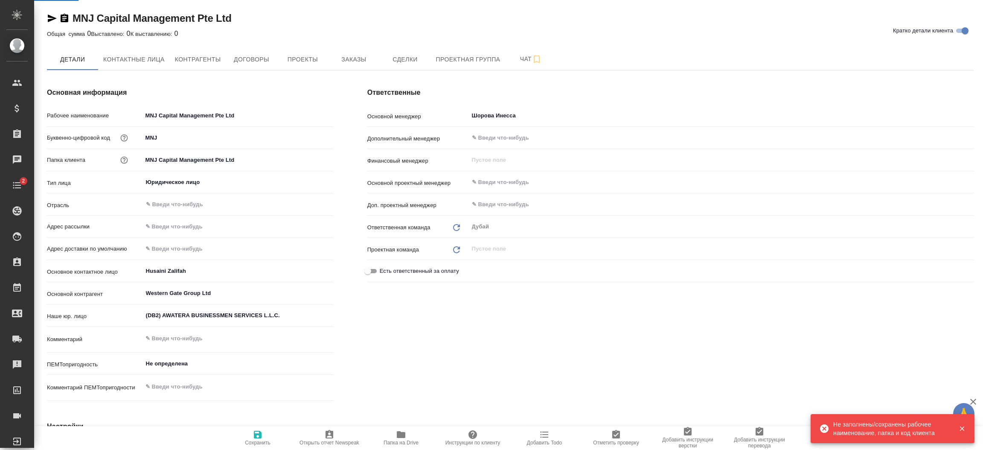
type textarea "x"
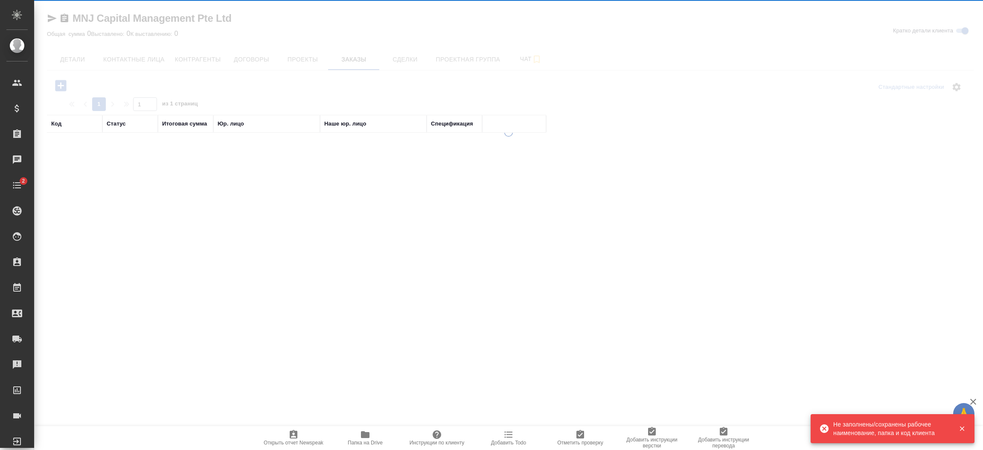
click at [352, 56] on div at bounding box center [508, 225] width 949 height 450
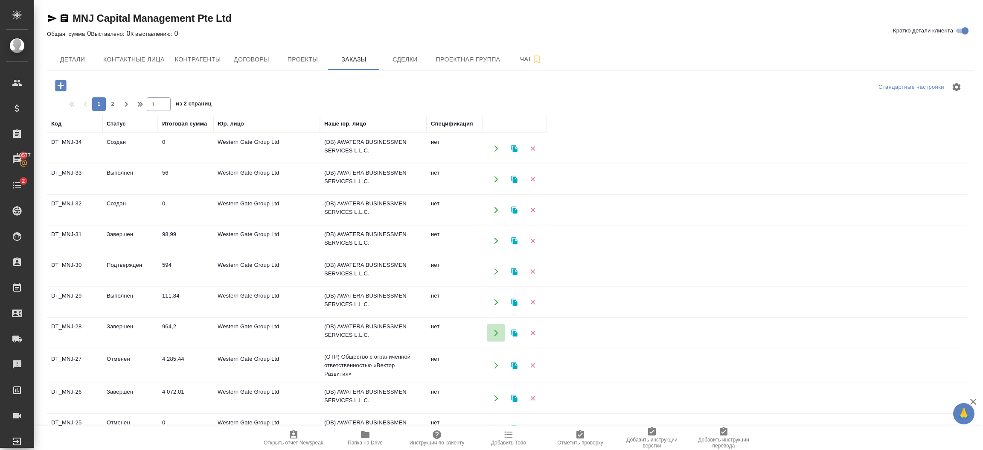
click at [496, 330] on icon "button" at bounding box center [496, 333] width 8 height 8
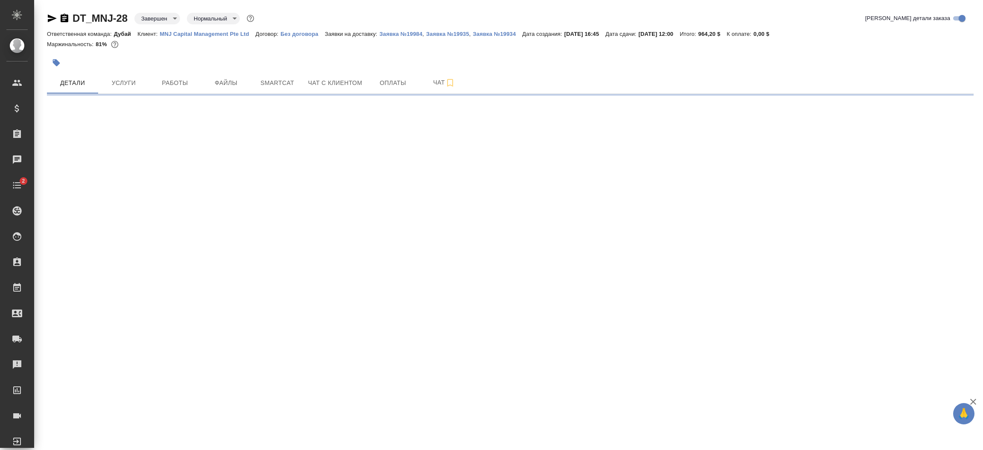
select select "RU"
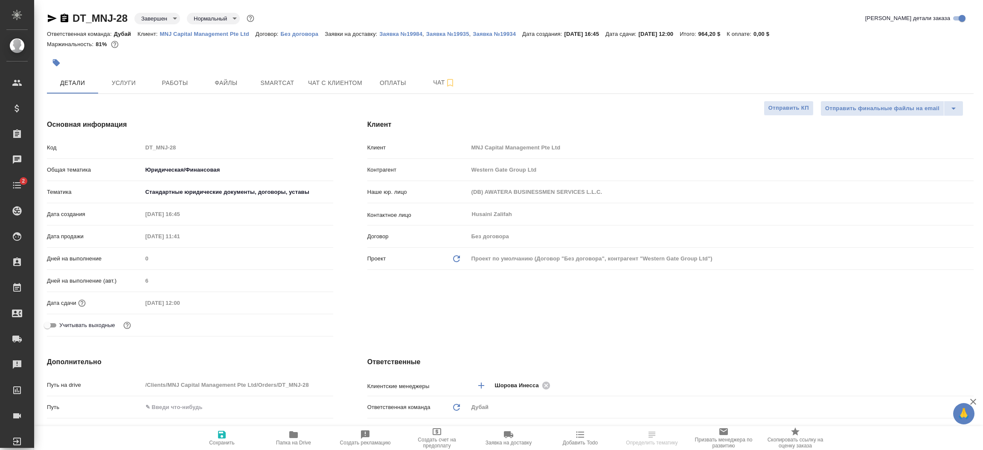
type textarea "x"
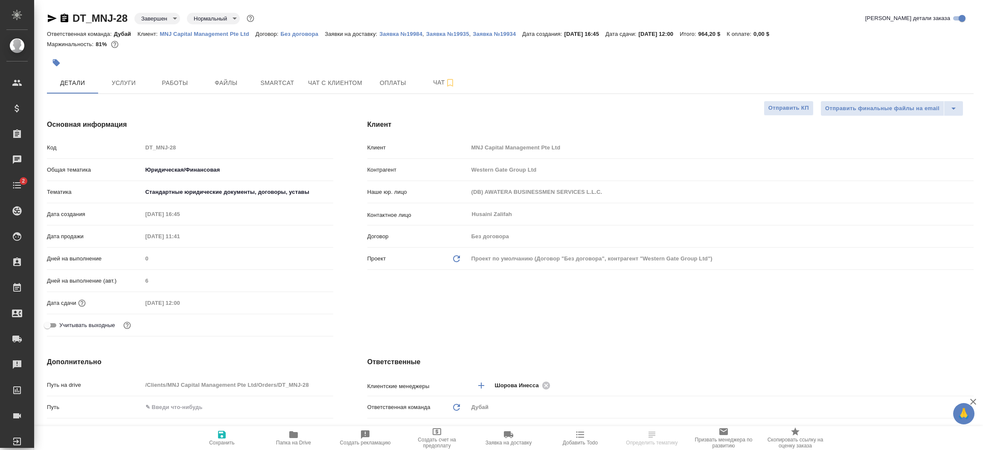
type textarea "x"
click at [125, 82] on span "Услуги" at bounding box center [123, 83] width 41 height 11
